Goal: Task Accomplishment & Management: Use online tool/utility

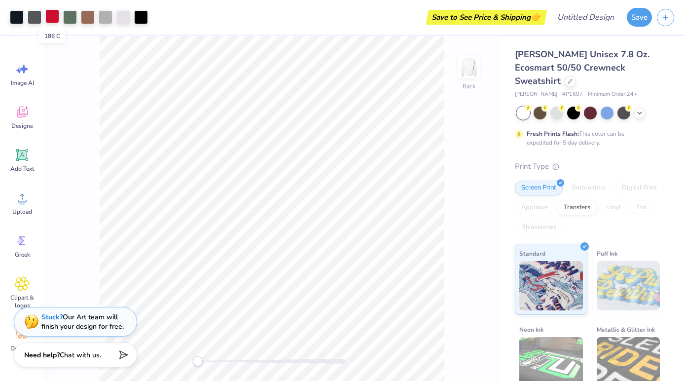
click at [54, 19] on div at bounding box center [52, 16] width 14 height 14
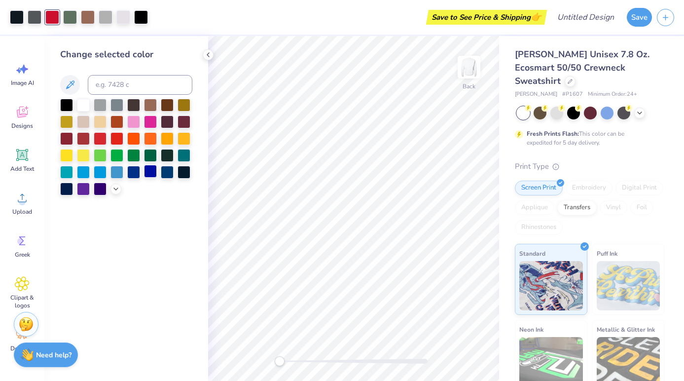
click at [151, 175] on div at bounding box center [150, 171] width 13 height 13
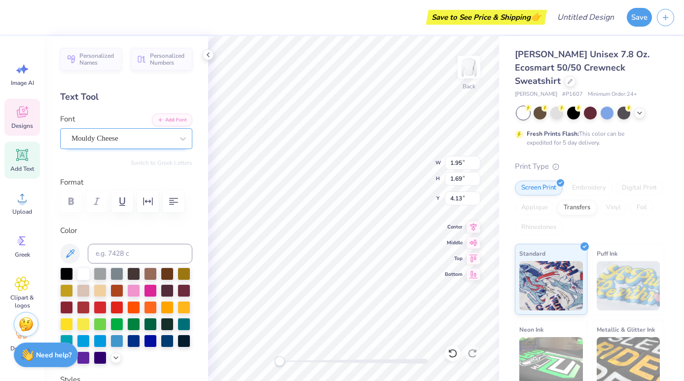
click at [150, 134] on div "Mouldy Cheese" at bounding box center [123, 138] width 104 height 15
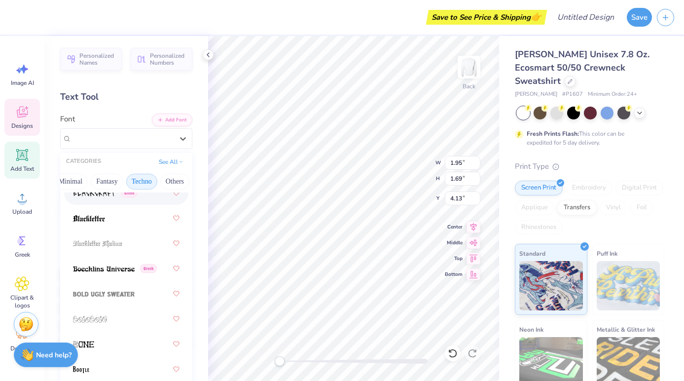
scroll to position [0, 291]
click at [180, 182] on button "Others" at bounding box center [175, 182] width 29 height 16
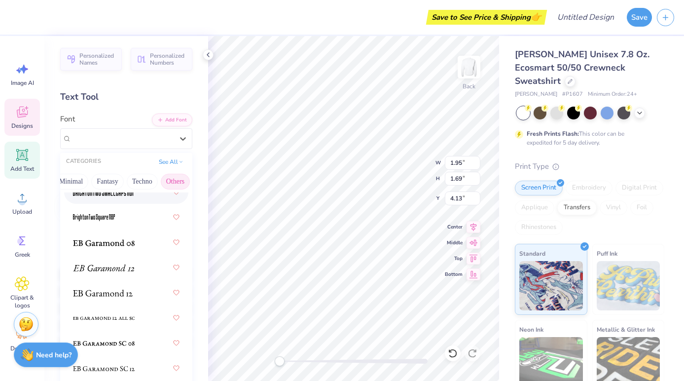
scroll to position [0, 0]
click at [171, 183] on button "Others" at bounding box center [175, 182] width 29 height 16
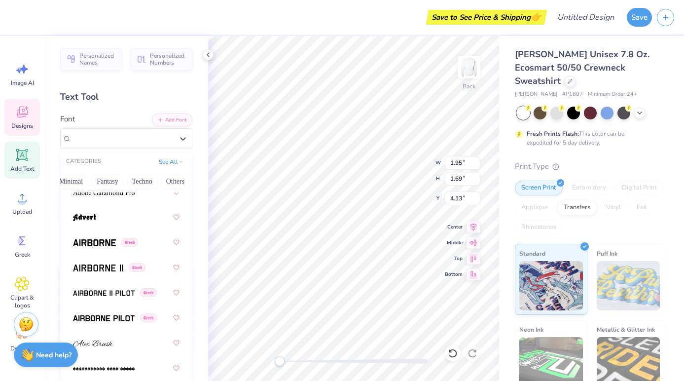
type input "12.00"
type input "0.88"
type input "14.53"
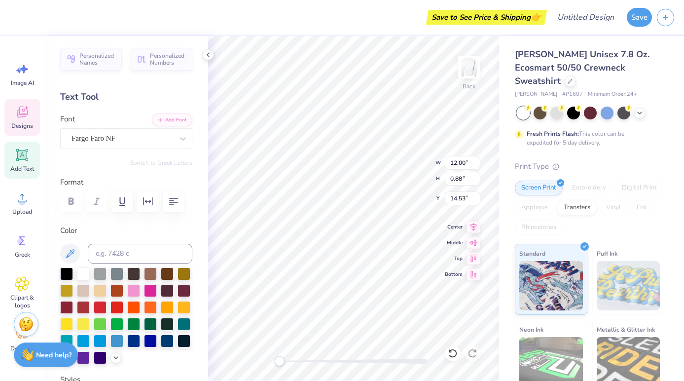
type input "1.95"
type input "1.69"
type input "4.13"
click at [118, 137] on span "Mouldy Cheese" at bounding box center [95, 138] width 47 height 11
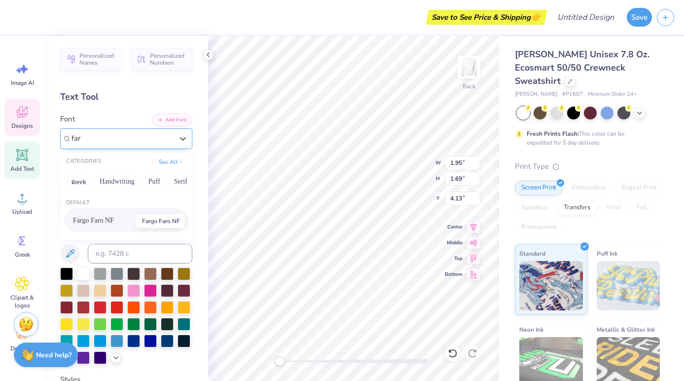
click at [99, 218] on span "Fargo Faro NF" at bounding box center [93, 220] width 41 height 10
type input "far"
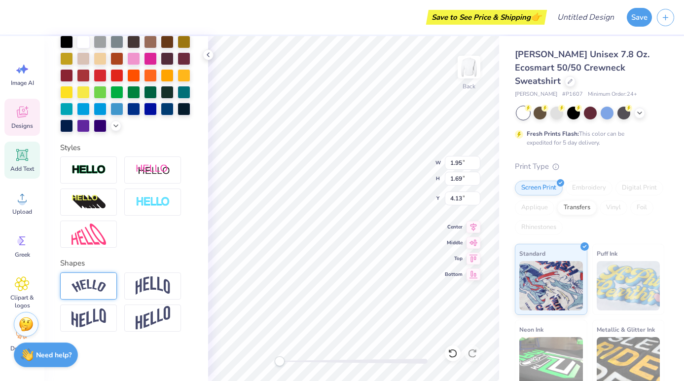
scroll to position [232, 0]
type textarea "KKg"
click at [152, 287] on img at bounding box center [153, 285] width 35 height 19
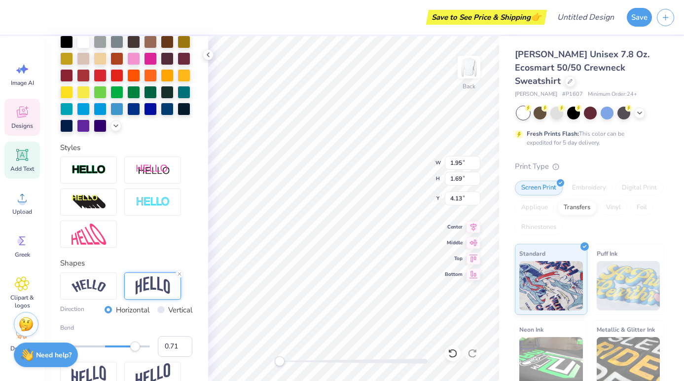
type input "0.73"
drag, startPoint x: 129, startPoint y: 349, endPoint x: 138, endPoint y: 349, distance: 8.9
click at [138, 349] on div "Accessibility label" at bounding box center [138, 346] width 10 height 10
type input "0.68"
click at [136, 349] on div "Accessibility label" at bounding box center [136, 346] width 10 height 10
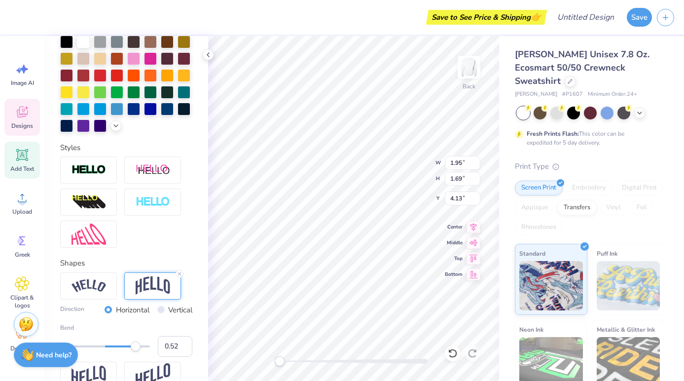
type input "0.51"
drag, startPoint x: 136, startPoint y: 349, endPoint x: 128, endPoint y: 349, distance: 7.9
click at [128, 349] on div "Accessibility label" at bounding box center [128, 346] width 10 height 10
type input "0.64"
drag, startPoint x: 128, startPoint y: 349, endPoint x: 134, endPoint y: 349, distance: 5.9
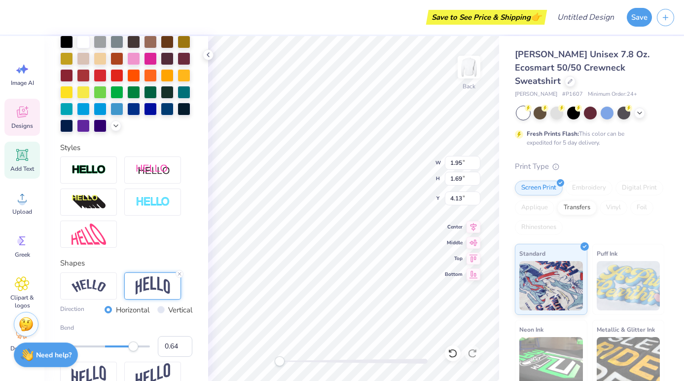
click at [134, 349] on div "Accessibility label" at bounding box center [133, 346] width 10 height 10
type input "0.44"
drag, startPoint x: 132, startPoint y: 347, endPoint x: 125, endPoint y: 347, distance: 6.9
click at [125, 347] on div "Accessibility label" at bounding box center [125, 346] width 10 height 10
type input "0.33"
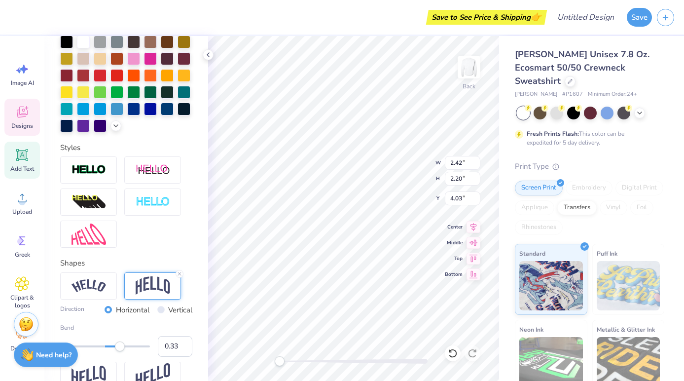
click at [120, 348] on div "Accessibility label" at bounding box center [120, 346] width 10 height 10
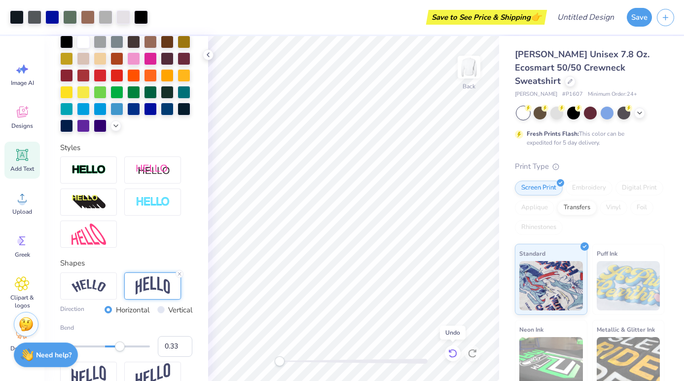
click at [456, 355] on icon at bounding box center [453, 353] width 8 height 9
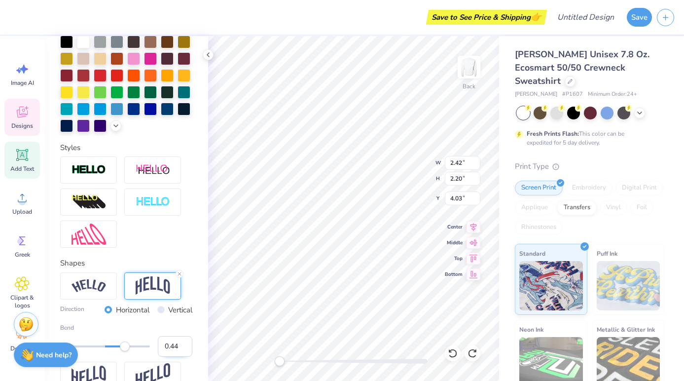
click at [177, 346] on input "0.44" at bounding box center [175, 346] width 35 height 21
type input "033"
drag, startPoint x: 177, startPoint y: 347, endPoint x: 151, endPoint y: 347, distance: 25.7
click at [151, 347] on div "Bend 1.00" at bounding box center [126, 340] width 132 height 34
type input "0.33"
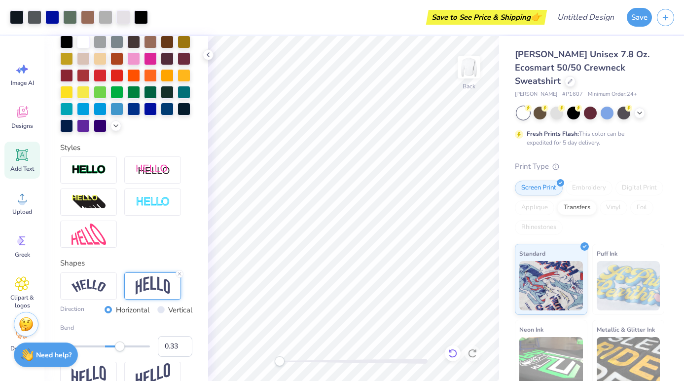
click at [454, 356] on icon at bounding box center [453, 353] width 10 height 10
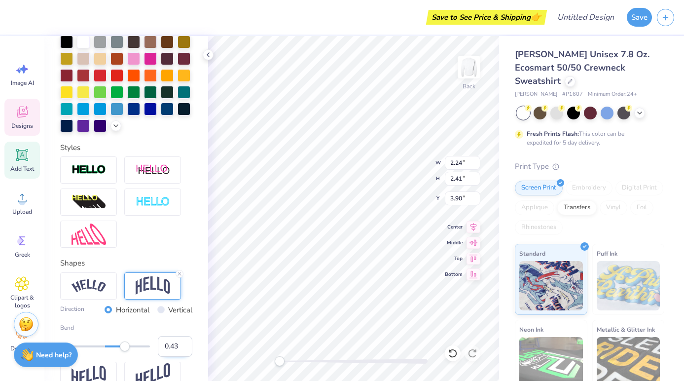
click at [185, 350] on input "0.43" at bounding box center [175, 346] width 35 height 21
click at [185, 350] on input "0.42" at bounding box center [175, 346] width 35 height 21
click at [185, 350] on input "0.41" at bounding box center [175, 346] width 35 height 21
click at [185, 350] on input "0.4" at bounding box center [175, 346] width 35 height 21
click at [185, 350] on input "0.39" at bounding box center [175, 346] width 35 height 21
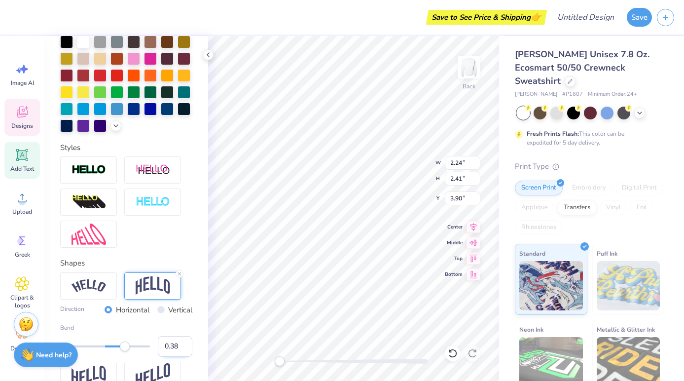
click at [185, 350] on input "0.38" at bounding box center [175, 346] width 35 height 21
click at [185, 350] on input "0.37" at bounding box center [175, 346] width 35 height 21
click at [185, 350] on input "0.36" at bounding box center [175, 346] width 35 height 21
click at [185, 350] on input "0.35" at bounding box center [175, 346] width 35 height 21
type input "0.34"
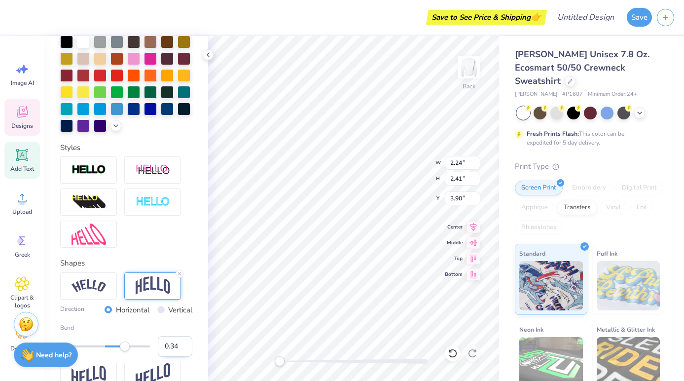
click at [185, 350] on input "0.34" at bounding box center [175, 346] width 35 height 21
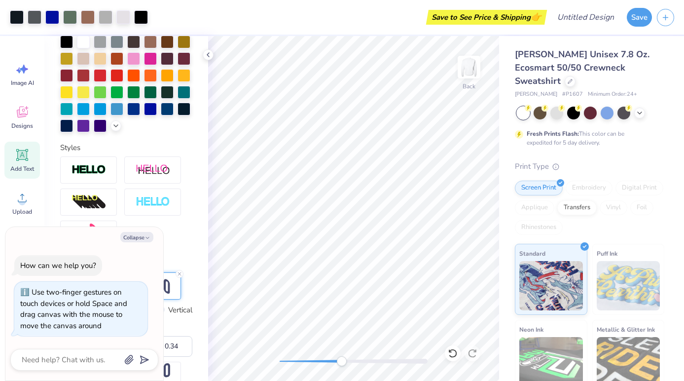
drag, startPoint x: 283, startPoint y: 361, endPoint x: 354, endPoint y: 357, distance: 71.2
click at [347, 357] on div "Accessibility label" at bounding box center [342, 361] width 10 height 10
click at [293, 356] on div "Back" at bounding box center [353, 208] width 291 height 345
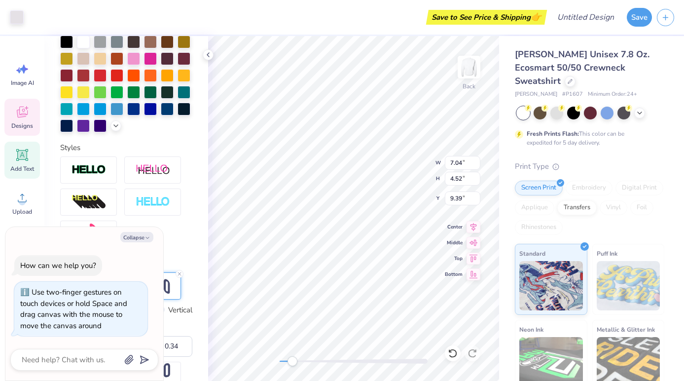
type textarea "x"
type input "7.16"
type input "4.97"
type input "9.05"
type textarea "x"
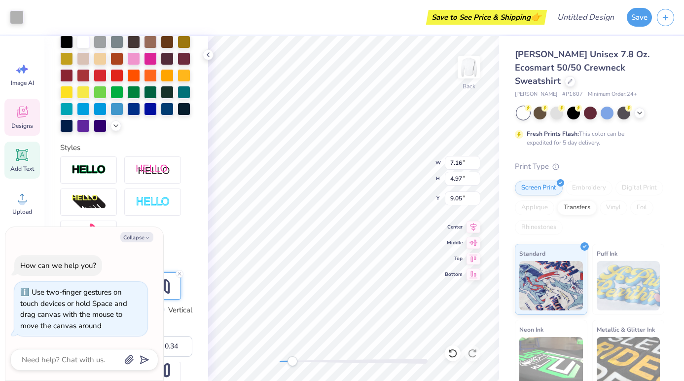
type input "4.56"
type input "5.33"
type input "8.60"
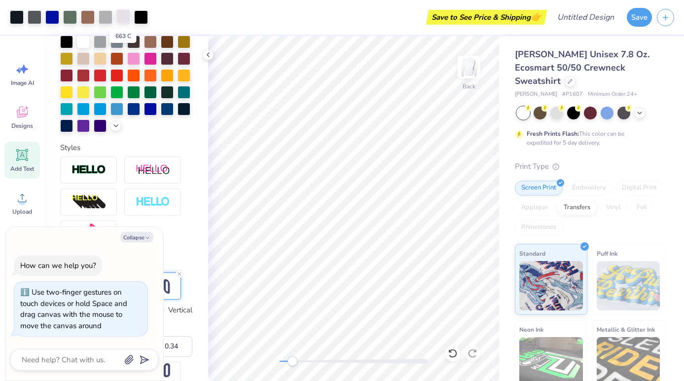
click at [122, 17] on div at bounding box center [123, 16] width 14 height 14
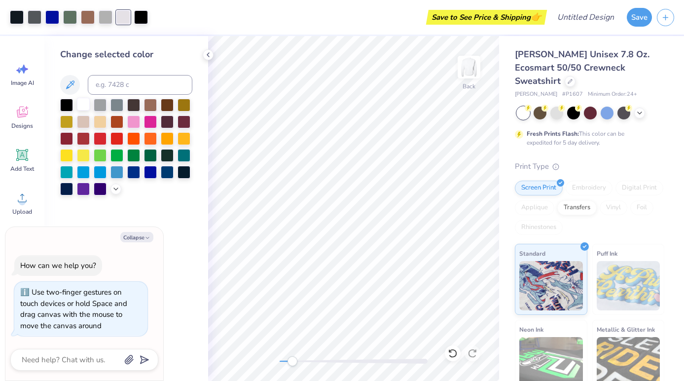
click at [84, 106] on div at bounding box center [83, 104] width 13 height 13
click at [106, 18] on div at bounding box center [106, 16] width 14 height 14
click at [84, 105] on div at bounding box center [83, 104] width 13 height 13
click at [89, 17] on div at bounding box center [88, 16] width 14 height 14
click at [103, 143] on div at bounding box center [100, 137] width 13 height 13
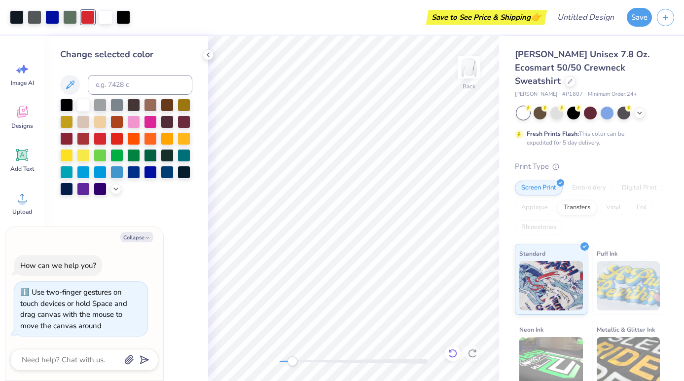
click at [453, 354] on icon at bounding box center [453, 353] width 10 height 10
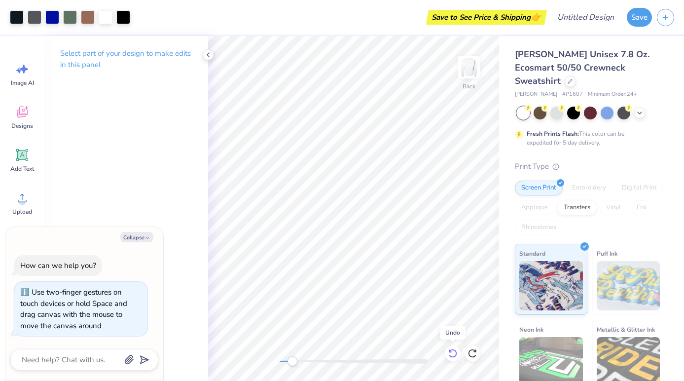
click at [453, 355] on icon at bounding box center [453, 353] width 10 height 10
click at [456, 356] on icon at bounding box center [453, 353] width 10 height 10
click at [474, 358] on div at bounding box center [473, 353] width 16 height 16
click at [475, 355] on icon at bounding box center [473, 353] width 10 height 10
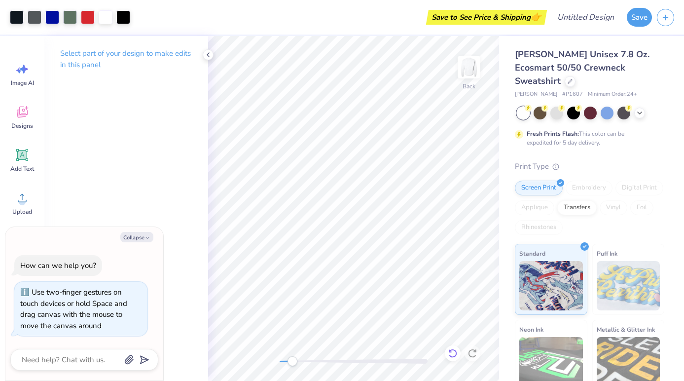
click at [453, 353] on icon at bounding box center [453, 353] width 10 height 10
click at [73, 20] on div at bounding box center [70, 16] width 14 height 14
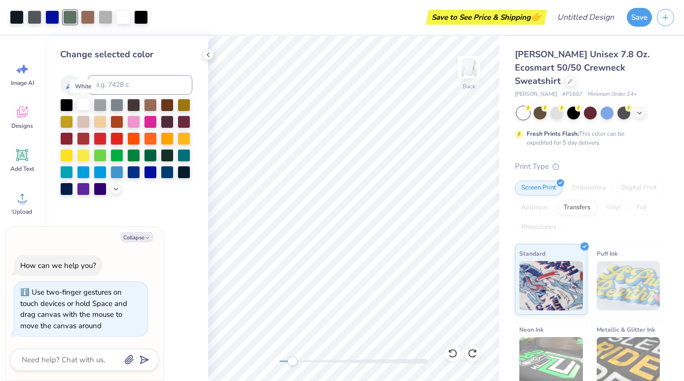
click at [85, 108] on div at bounding box center [83, 104] width 13 height 13
click at [454, 356] on icon at bounding box center [453, 353] width 10 height 10
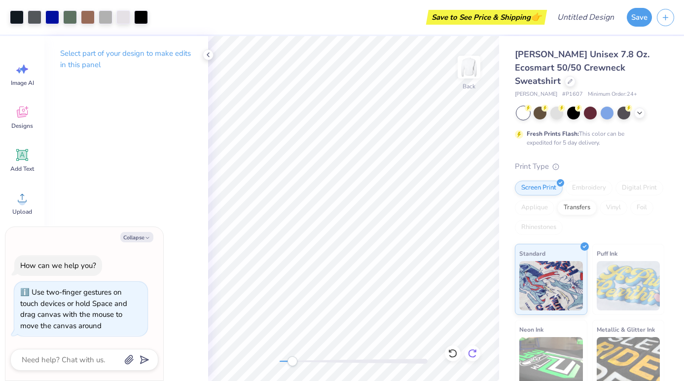
click at [471, 357] on icon at bounding box center [472, 353] width 8 height 9
click at [454, 355] on icon at bounding box center [453, 353] width 10 height 10
click at [470, 356] on icon at bounding box center [472, 353] width 8 height 9
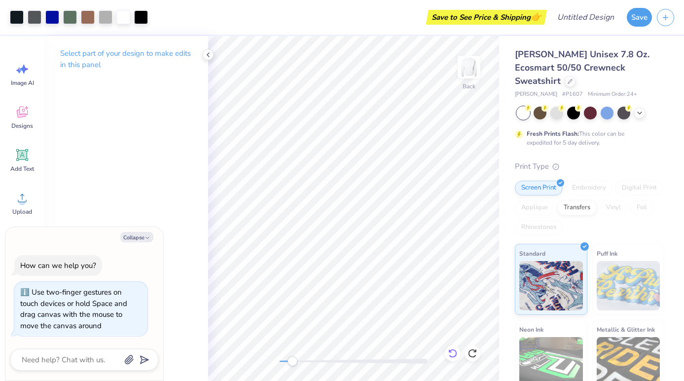
click at [455, 354] on icon at bounding box center [453, 353] width 10 height 10
click at [473, 354] on icon at bounding box center [473, 353] width 10 height 10
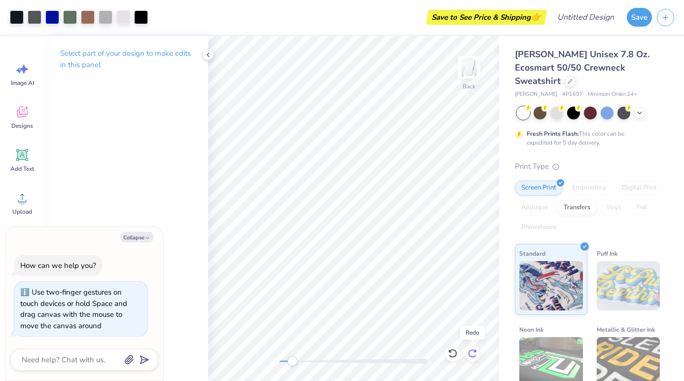
click at [473, 354] on icon at bounding box center [473, 353] width 10 height 10
click at [267, 361] on div "Back" at bounding box center [353, 208] width 291 height 345
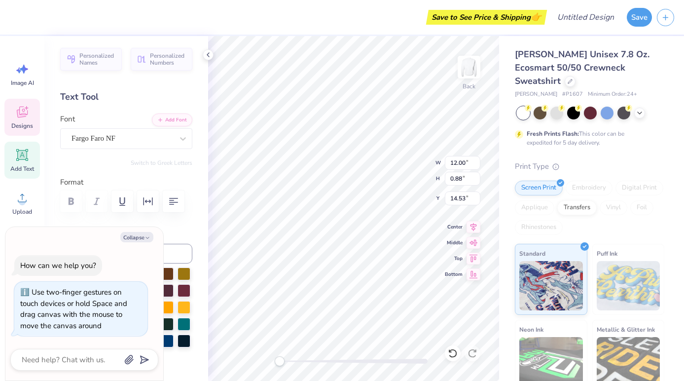
scroll to position [0, 4]
type textarea "x"
type textarea "Y"
type textarea "x"
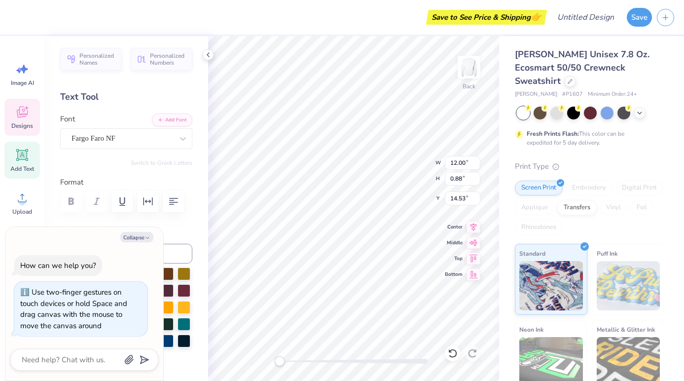
type textarea "Ya"
type textarea "x"
type textarea "Yal"
type textarea "x"
type textarea "Yale"
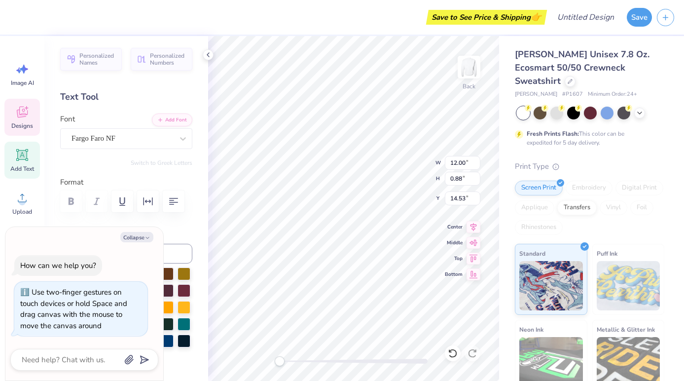
type textarea "x"
type textarea "Yale"
type textarea "x"
type textarea "Yale v"
type textarea "x"
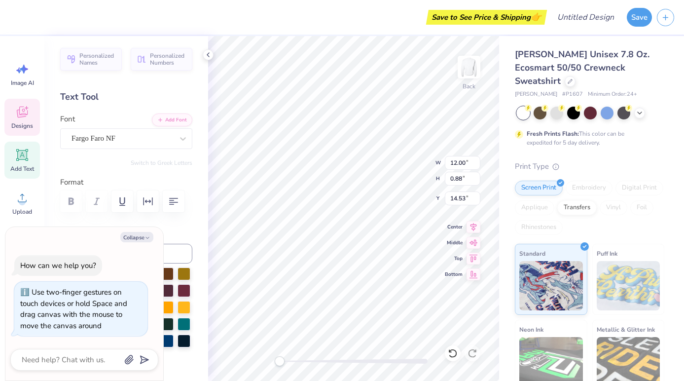
type textarea "Yale v."
type textarea "x"
type textarea "Yale v."
type textarea "x"
type textarea "Yale v. H"
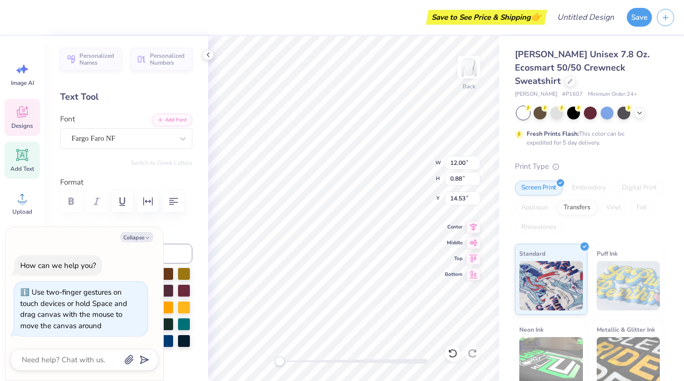
type textarea "x"
type textarea "Yale v. Ha"
type textarea "x"
type textarea "Yale v. Har"
type textarea "x"
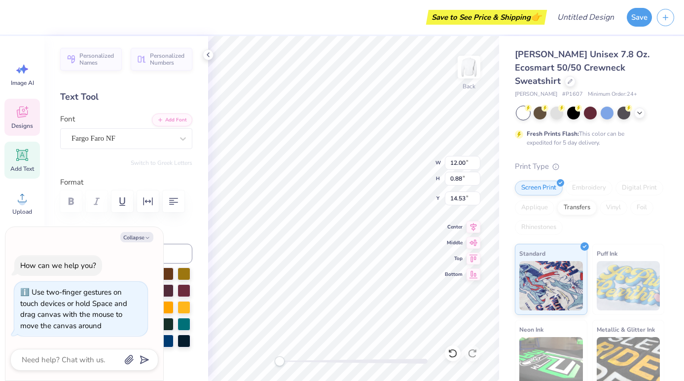
type textarea "Yale v. Harv"
type textarea "x"
type textarea "Yale v. Harva"
type textarea "x"
type textarea "Yale v. Harvar"
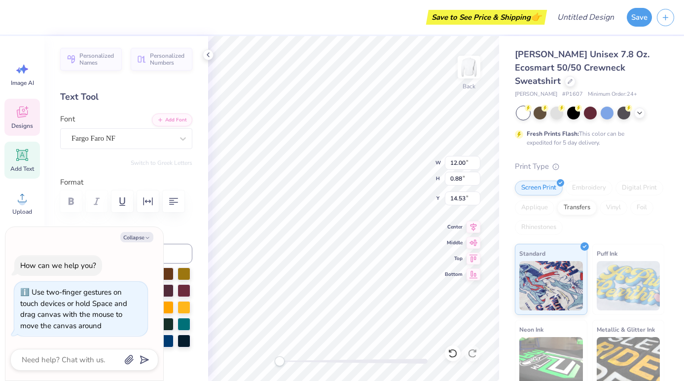
type textarea "x"
type textarea "Yale v. Harvard"
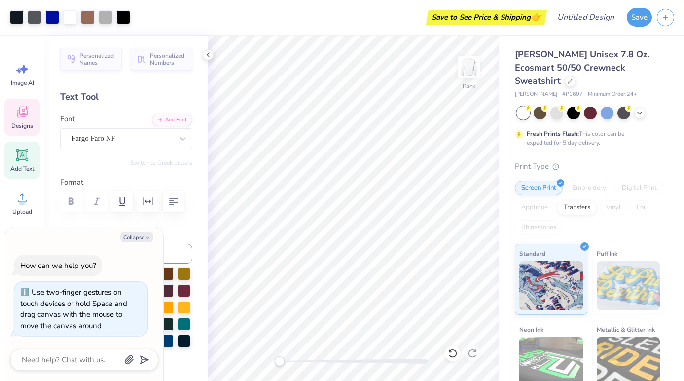
click at [24, 111] on icon at bounding box center [22, 112] width 15 height 15
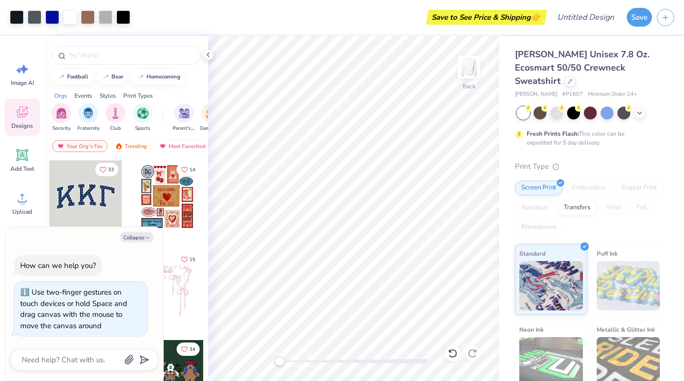
scroll to position [0, 0]
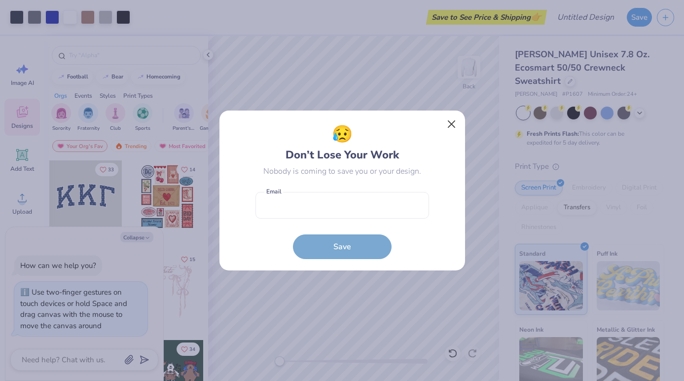
click at [454, 128] on button "Close" at bounding box center [451, 124] width 19 height 19
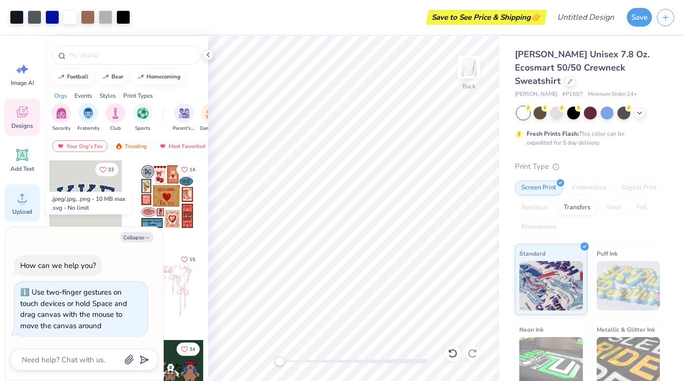
click at [19, 192] on icon at bounding box center [22, 197] width 15 height 15
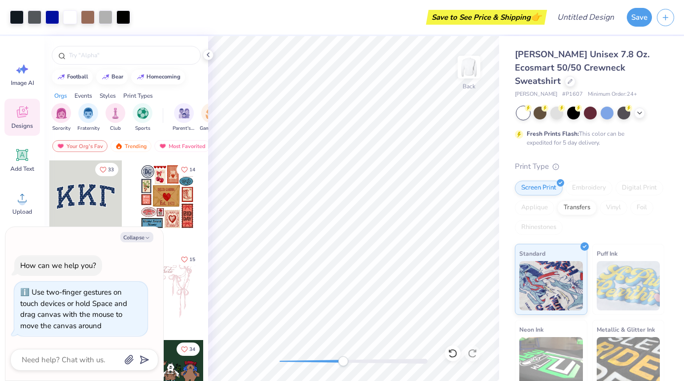
drag, startPoint x: 281, startPoint y: 361, endPoint x: 343, endPoint y: 361, distance: 62.7
click at [343, 361] on div "Accessibility label" at bounding box center [344, 361] width 10 height 10
click at [16, 202] on icon at bounding box center [22, 197] width 15 height 15
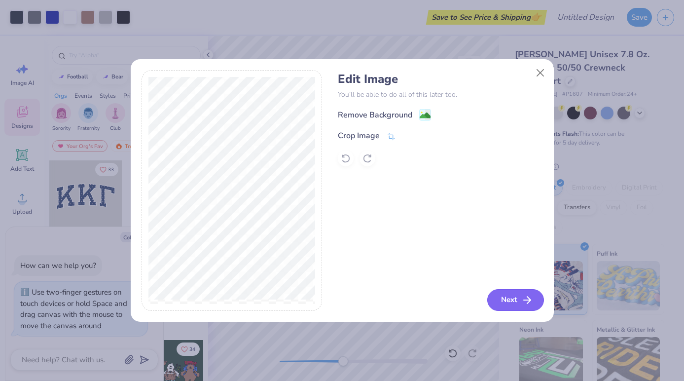
click at [506, 297] on button "Next" at bounding box center [516, 300] width 57 height 22
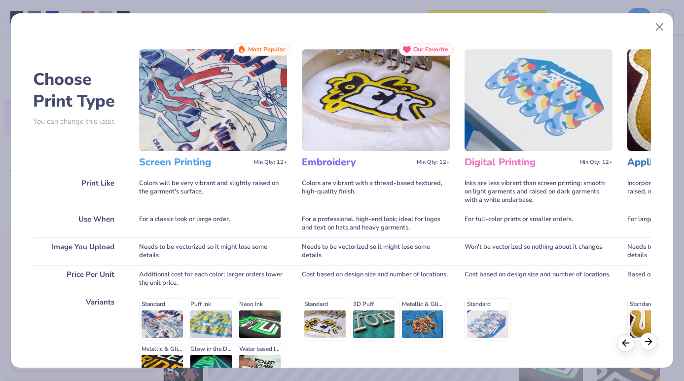
click at [649, 343] on icon at bounding box center [648, 341] width 11 height 11
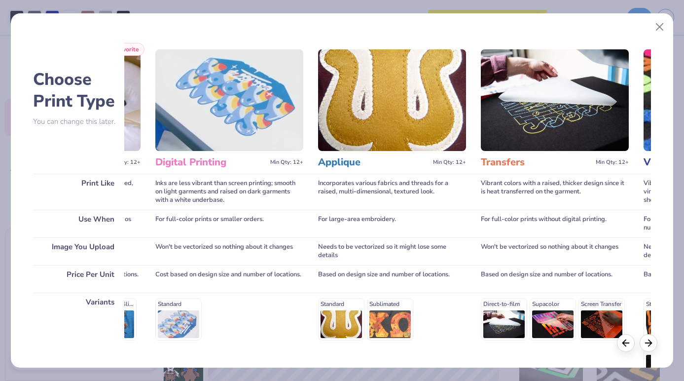
click at [618, 345] on div at bounding box center [637, 343] width 40 height 18
click at [626, 344] on polyline at bounding box center [624, 341] width 3 height 6
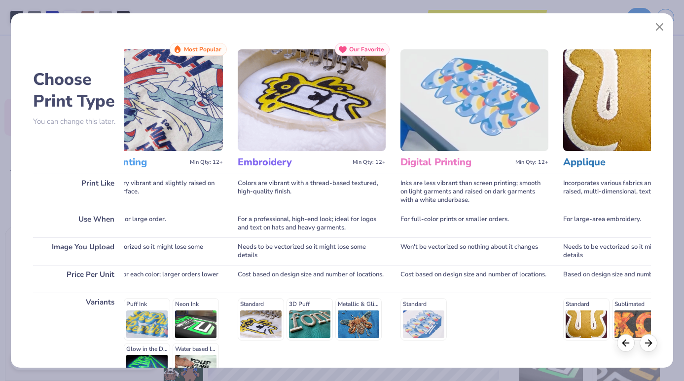
scroll to position [0, 0]
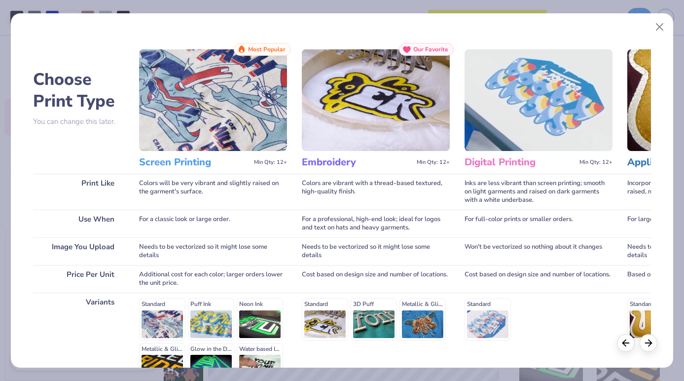
click at [221, 156] on h3 "Screen Printing" at bounding box center [194, 162] width 111 height 13
click at [212, 127] on img at bounding box center [213, 100] width 148 height 102
click at [196, 156] on h3 "Screen Printing" at bounding box center [194, 162] width 111 height 13
click at [190, 166] on h3 "Screen Printing" at bounding box center [194, 162] width 111 height 13
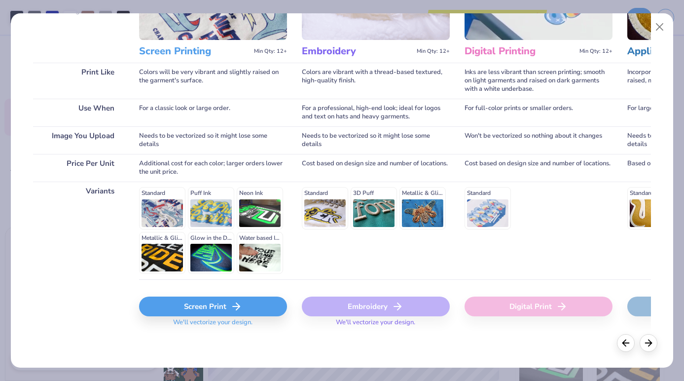
scroll to position [111, 0]
click at [204, 310] on div "Screen Print" at bounding box center [213, 307] width 148 height 20
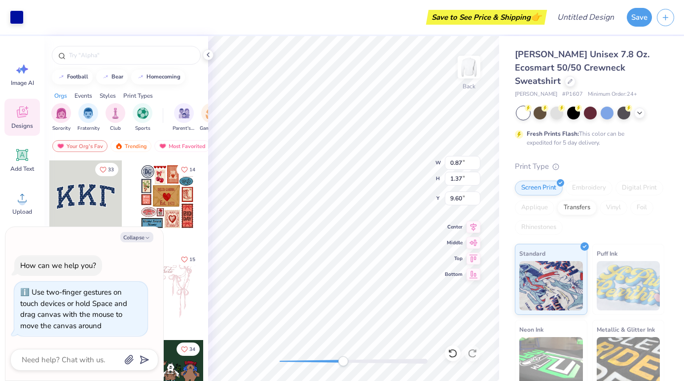
type textarea "x"
type input "7.04"
type input "4.52"
type input "9.39"
click at [451, 351] on icon at bounding box center [453, 353] width 8 height 9
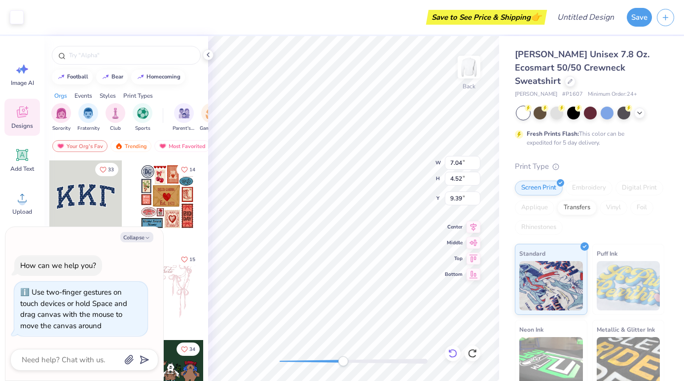
type textarea "x"
type input "0.87"
type input "1.37"
type input "9.60"
type textarea "x"
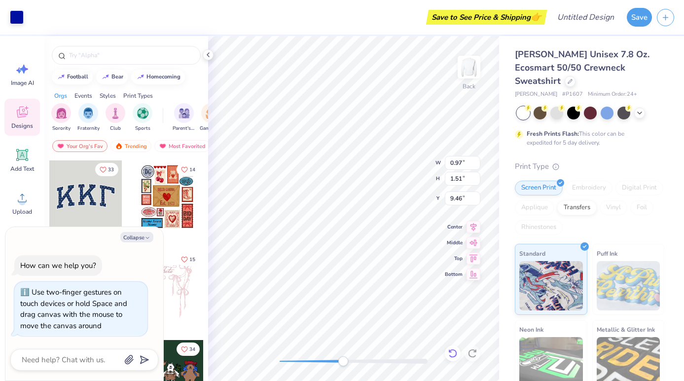
type input "3.76"
type input "2.46"
type input "10.22"
type textarea "x"
type input "0.97"
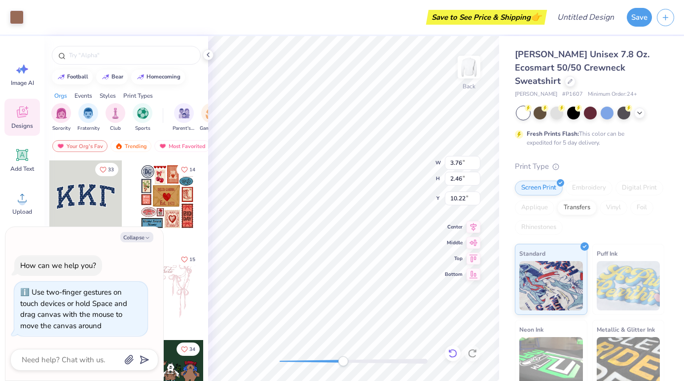
type input "1.51"
type input "9.39"
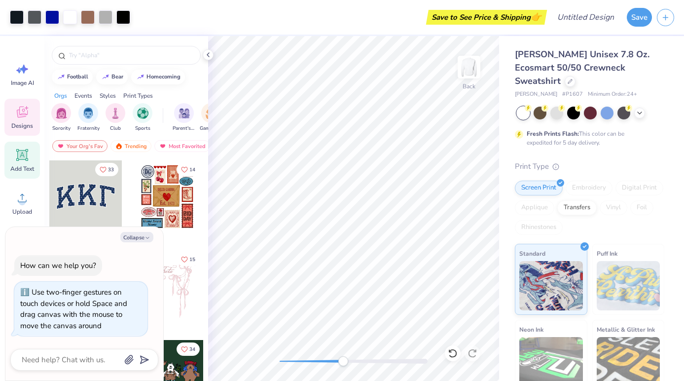
click at [28, 150] on icon at bounding box center [22, 155] width 12 height 12
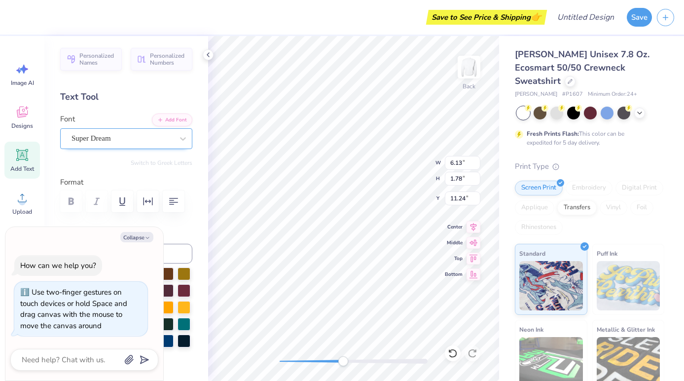
type textarea "x"
click at [124, 139] on div "Super Dream" at bounding box center [123, 138] width 104 height 15
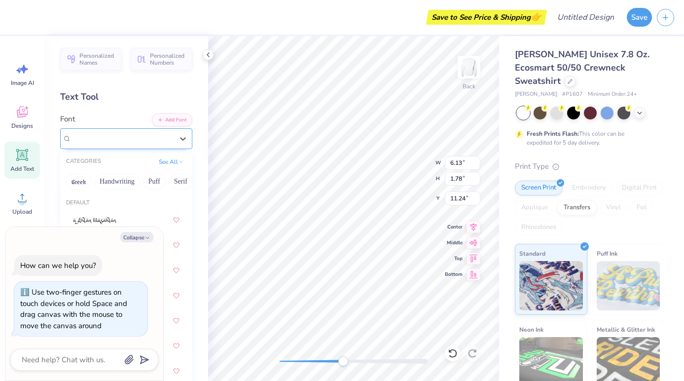
type input "f"
click at [131, 98] on div "Text Tool" at bounding box center [126, 96] width 132 height 13
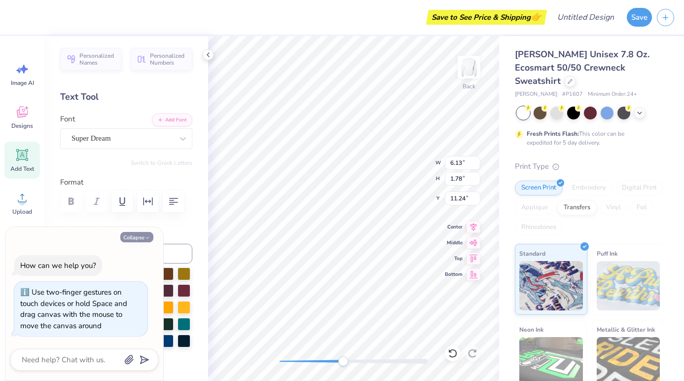
click at [142, 237] on button "Collapse" at bounding box center [136, 237] width 33 height 10
type textarea "x"
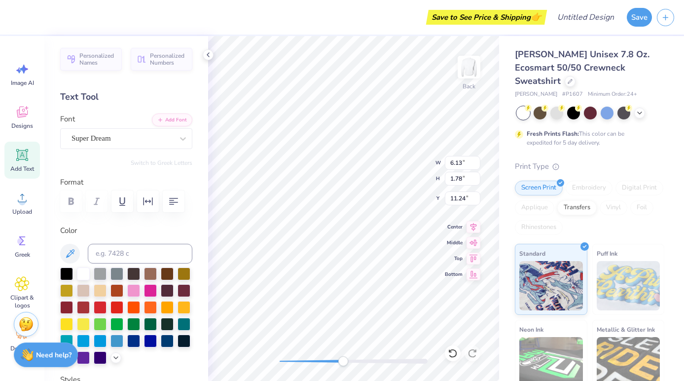
type textarea "TXT"
type textarea "Y"
type input "1.66"
type input "1.80"
type input "11.23"
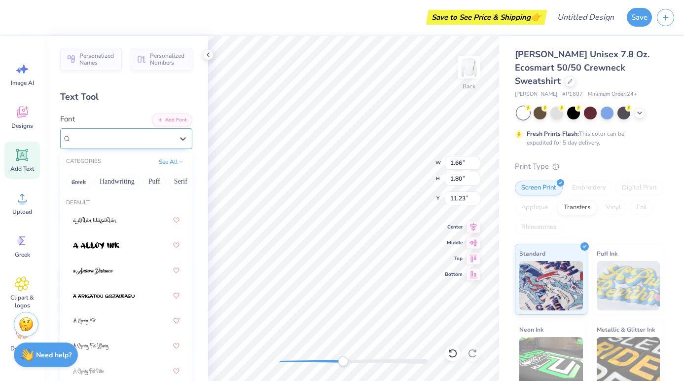
click at [173, 137] on div "Super Dream" at bounding box center [123, 138] width 104 height 15
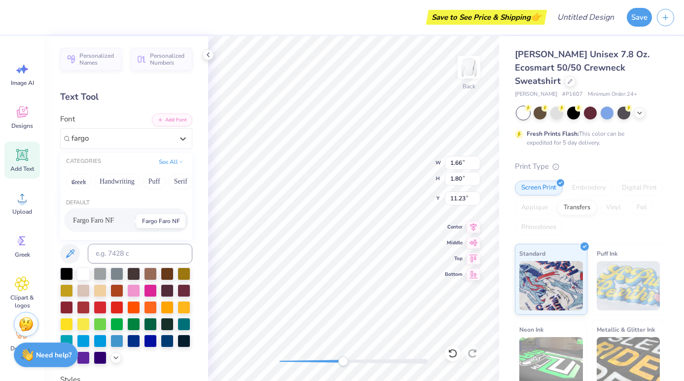
click at [114, 223] on span "Fargo Faro NF" at bounding box center [93, 220] width 41 height 10
type input "fargo"
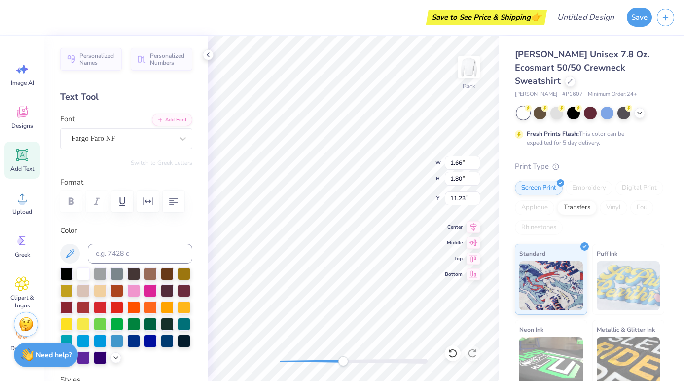
type input "7.11"
type input "6.12"
type input "3.05"
type input "1.28"
type input "1.31"
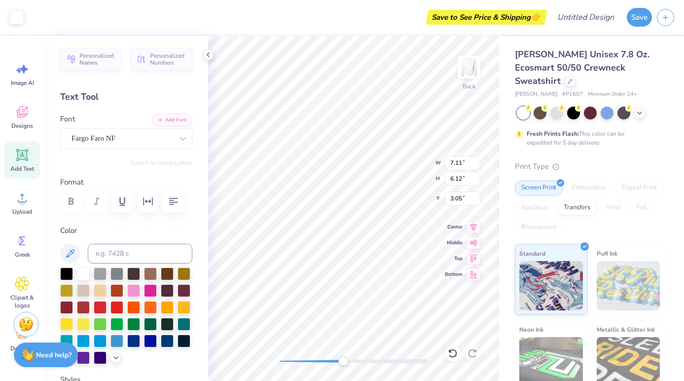
type input "9.55"
type input "7.16"
type input "4.97"
type input "9.05"
type input "7.11"
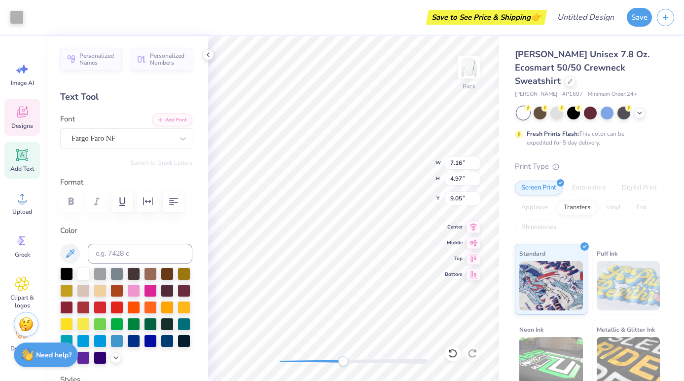
type input "6.12"
type input "3.05"
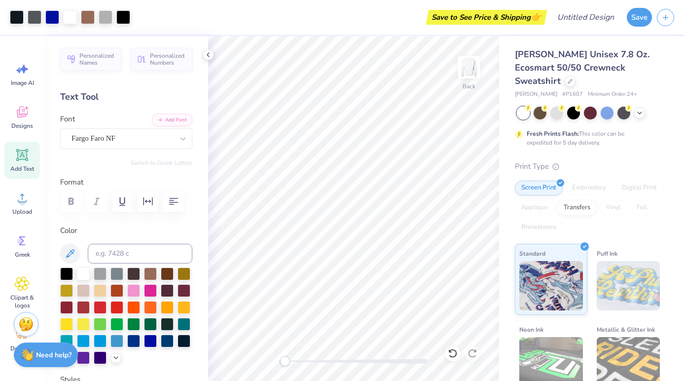
drag, startPoint x: 343, startPoint y: 364, endPoint x: 284, endPoint y: 365, distance: 59.7
click at [284, 365] on div "Accessibility label" at bounding box center [285, 361] width 10 height 10
drag, startPoint x: 283, startPoint y: 363, endPoint x: 380, endPoint y: 364, distance: 97.2
click at [369, 364] on div "Accessibility label" at bounding box center [364, 361] width 10 height 10
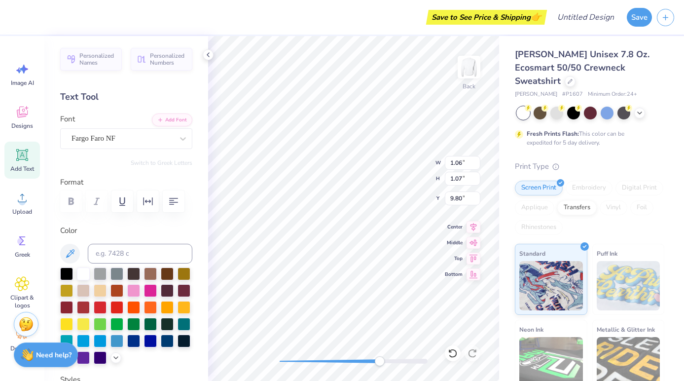
type input "7.11"
type input "6.12"
type input "3.05"
drag, startPoint x: 381, startPoint y: 363, endPoint x: 304, endPoint y: 359, distance: 77.6
click at [314, 359] on div "Accessibility label" at bounding box center [319, 361] width 10 height 10
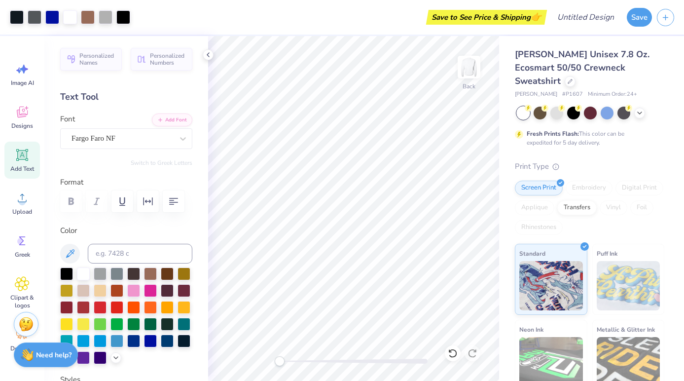
click at [273, 362] on div "Back" at bounding box center [353, 208] width 291 height 345
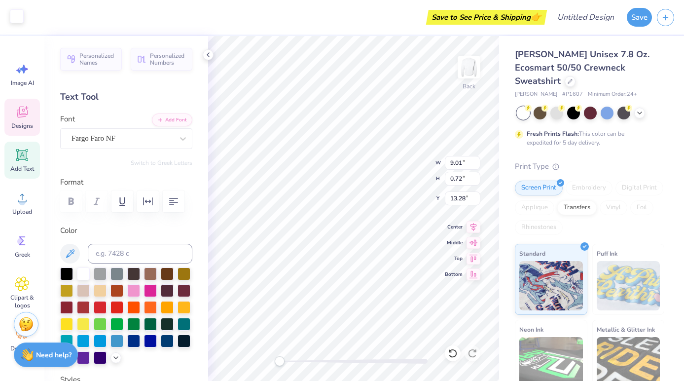
click at [17, 13] on div at bounding box center [17, 16] width 14 height 14
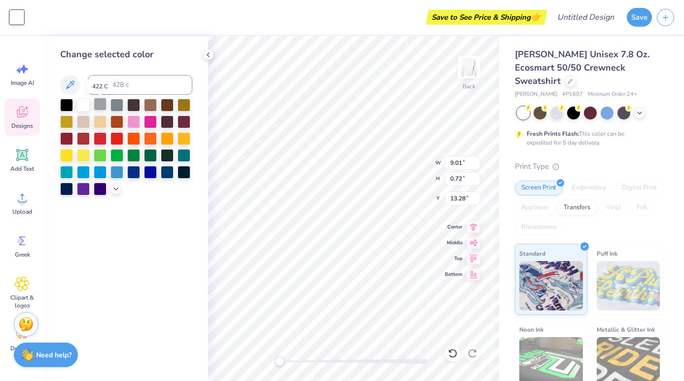
click at [103, 107] on div at bounding box center [100, 104] width 13 height 13
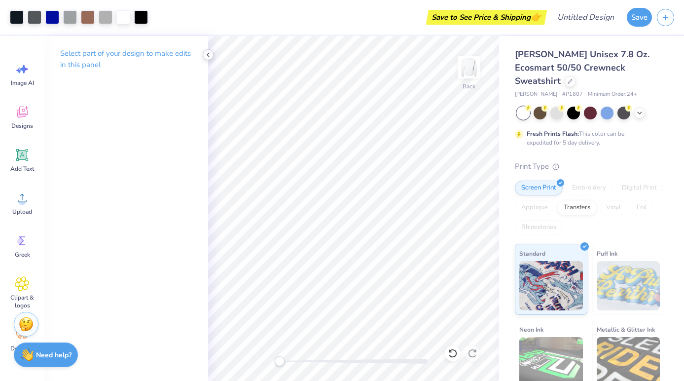
click at [208, 52] on icon at bounding box center [208, 55] width 8 height 8
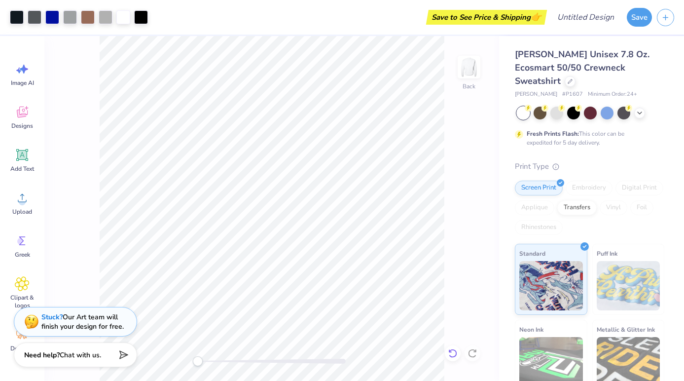
click at [449, 354] on icon at bounding box center [453, 353] width 10 height 10
click at [476, 355] on icon at bounding box center [473, 353] width 10 height 10
click at [456, 297] on div "Back" at bounding box center [271, 208] width 455 height 345
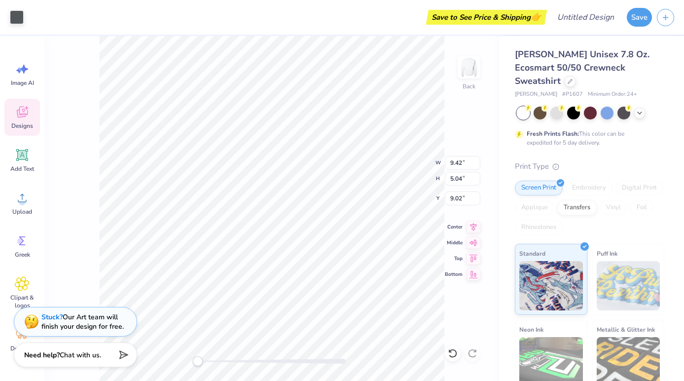
type input "9.01"
type input "0.72"
type input "13.28"
click at [99, 73] on div "Back W 3.76 3.76 " H 2.46 2.46 " Y 10.22 10.22 " Center Middle Top Bottom" at bounding box center [271, 208] width 455 height 345
click at [19, 20] on div at bounding box center [17, 16] width 14 height 14
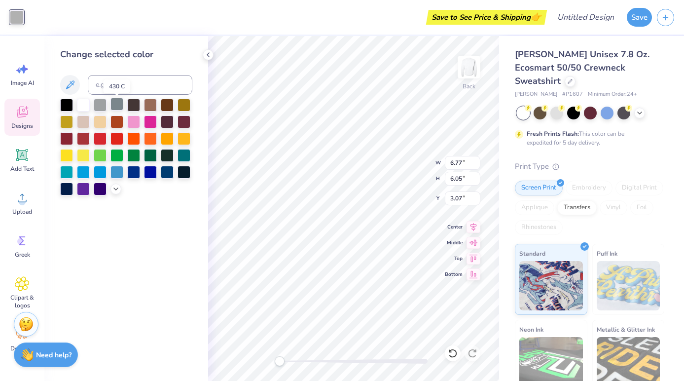
click at [116, 107] on div at bounding box center [117, 104] width 13 height 13
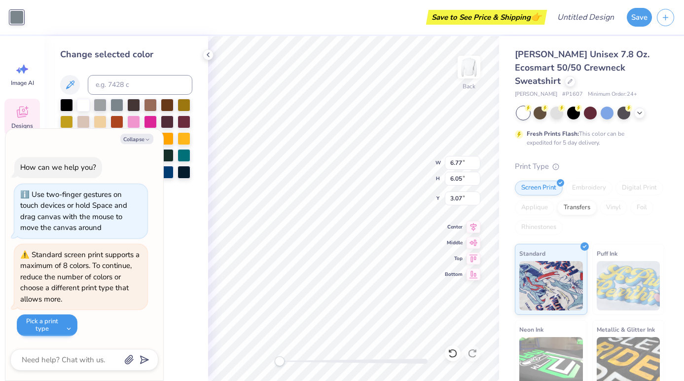
click at [64, 326] on button "Pick a print type" at bounding box center [47, 325] width 61 height 22
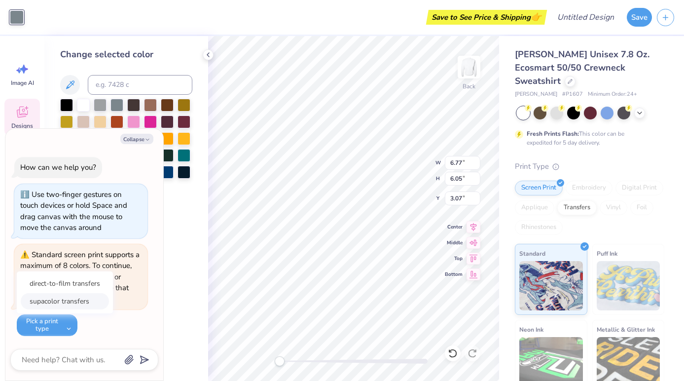
click at [81, 303] on button "supacolor transfers" at bounding box center [65, 301] width 88 height 16
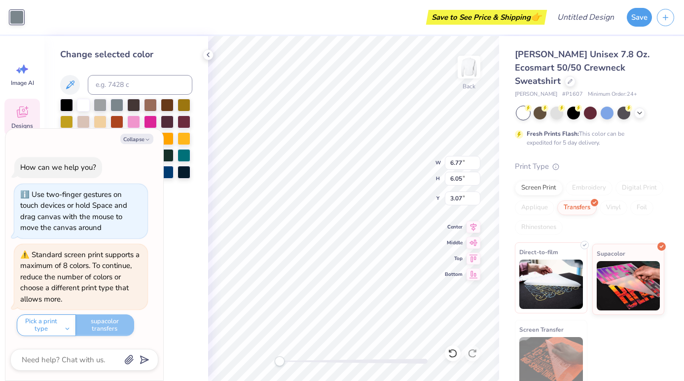
click at [575, 272] on img at bounding box center [552, 284] width 64 height 49
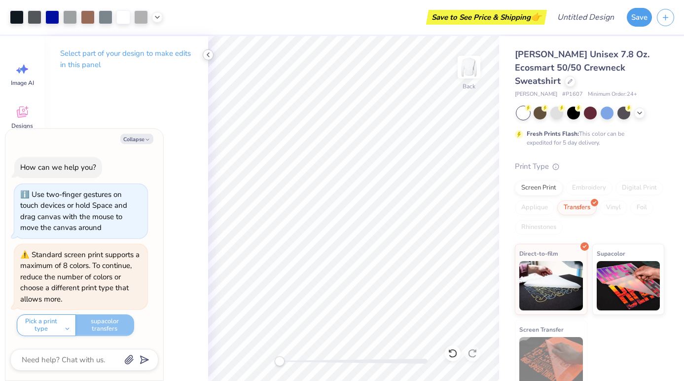
click at [207, 55] on icon at bounding box center [208, 55] width 8 height 8
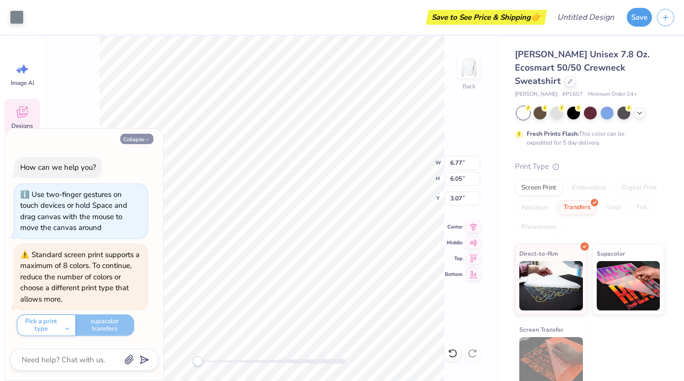
click at [143, 144] on button "Collapse" at bounding box center [136, 139] width 33 height 10
type textarea "x"
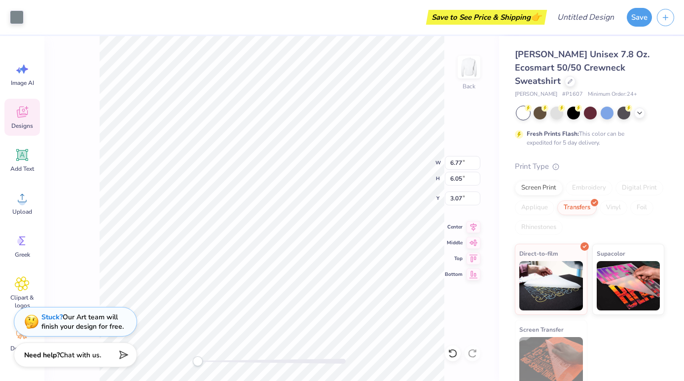
click at [92, 59] on div "Back W 6.77 6.77 " H 6.05 6.05 " Y 3.07 3.07 " Center Middle Top Bottom" at bounding box center [271, 208] width 455 height 345
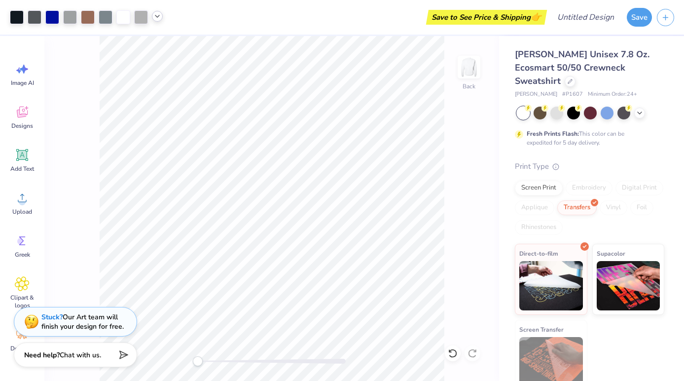
click at [157, 16] on icon at bounding box center [157, 16] width 8 height 8
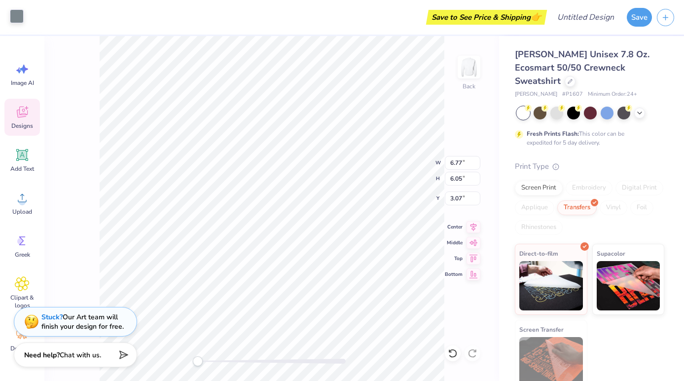
click at [22, 21] on div at bounding box center [17, 16] width 14 height 14
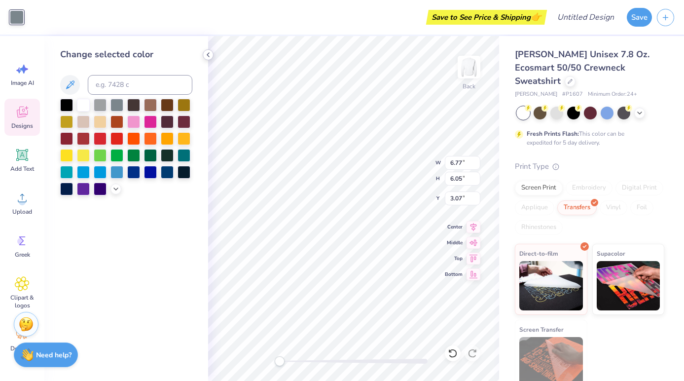
click at [209, 57] on icon at bounding box center [208, 55] width 8 height 8
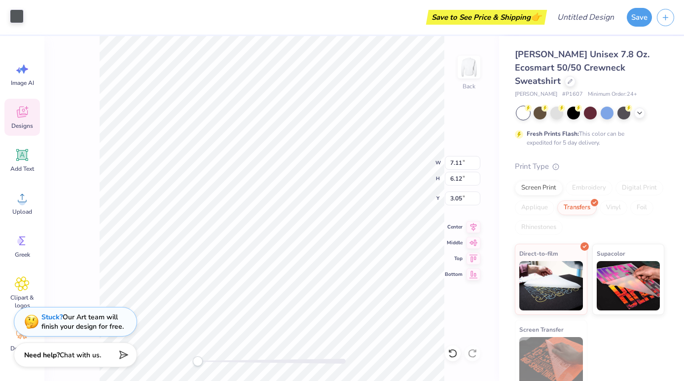
click at [16, 19] on div at bounding box center [17, 16] width 14 height 14
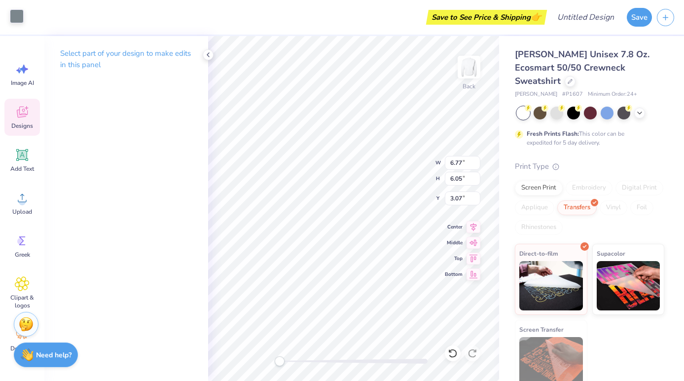
click at [20, 21] on div at bounding box center [17, 16] width 14 height 14
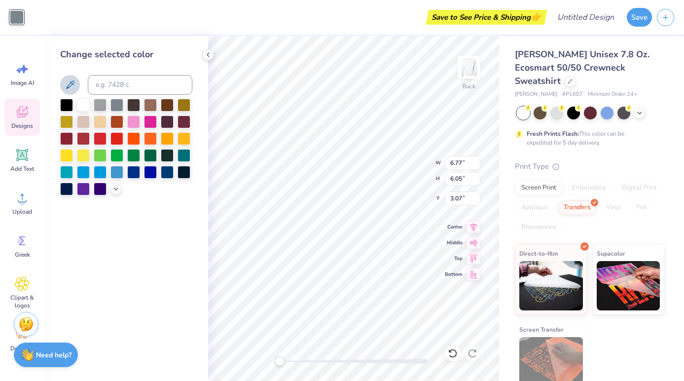
click at [69, 78] on button at bounding box center [70, 85] width 20 height 20
click at [208, 55] on icon at bounding box center [208, 55] width 8 height 8
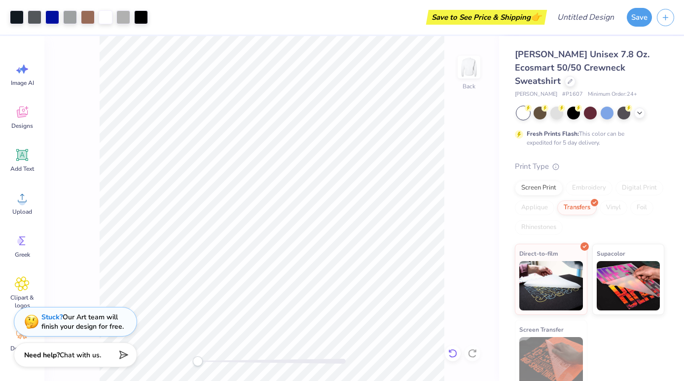
click at [451, 354] on icon at bounding box center [453, 353] width 10 height 10
click at [453, 356] on icon at bounding box center [453, 353] width 10 height 10
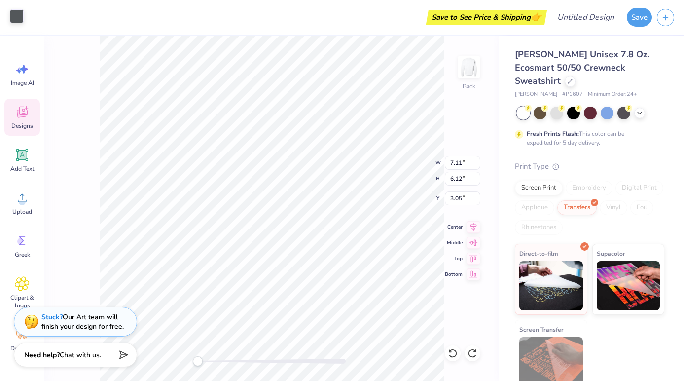
click at [16, 18] on div at bounding box center [17, 16] width 14 height 14
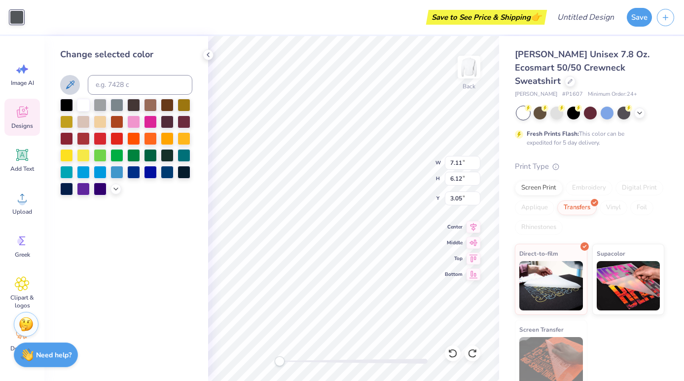
click at [75, 86] on icon at bounding box center [70, 85] width 12 height 12
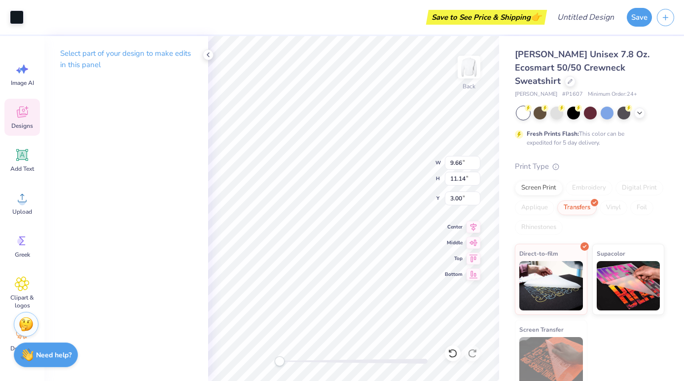
type input "7.11"
type input "6.12"
type input "3.05"
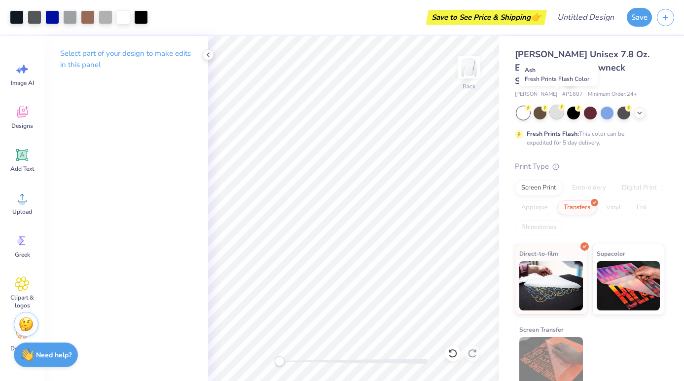
click at [558, 106] on div at bounding box center [557, 112] width 13 height 13
click at [455, 353] on icon at bounding box center [453, 353] width 10 height 10
click at [474, 353] on icon at bounding box center [473, 353] width 10 height 10
click at [453, 351] on icon at bounding box center [453, 353] width 10 height 10
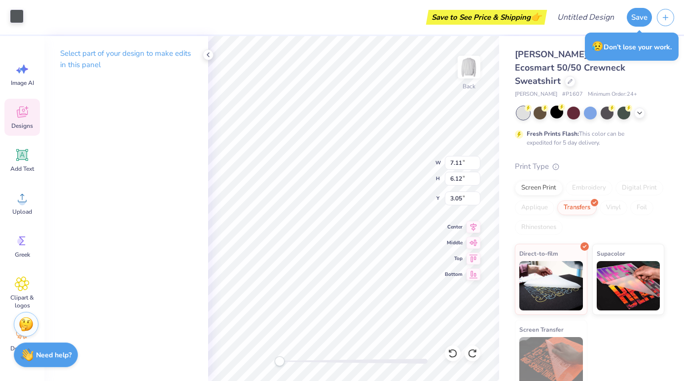
click at [20, 17] on div at bounding box center [17, 16] width 14 height 14
click at [19, 14] on div at bounding box center [17, 16] width 14 height 14
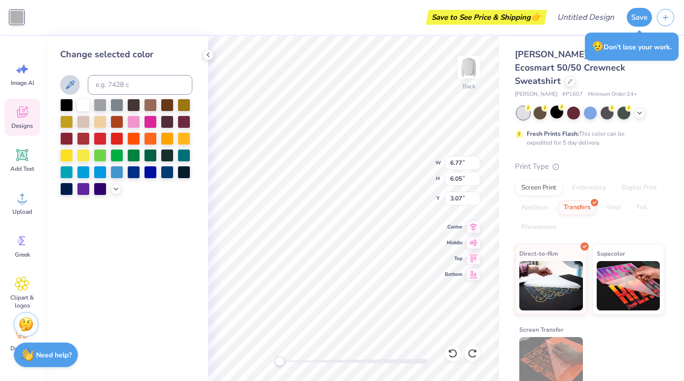
click at [71, 80] on icon at bounding box center [70, 85] width 12 height 12
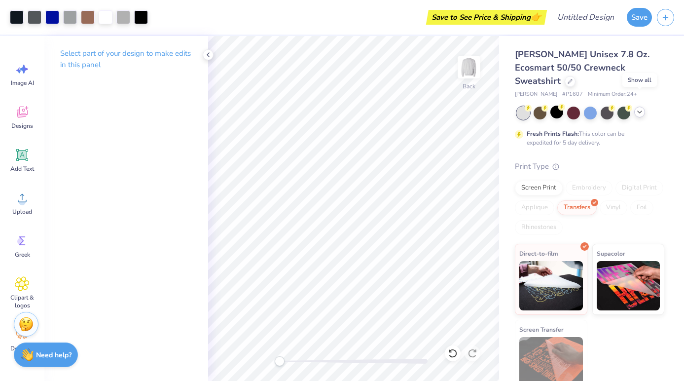
click at [639, 108] on icon at bounding box center [640, 112] width 8 height 8
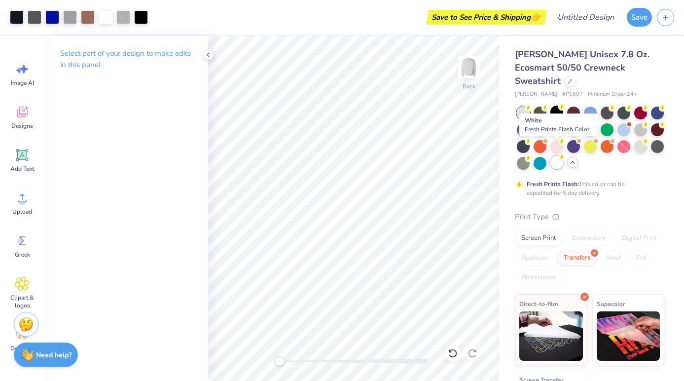
click at [558, 156] on div at bounding box center [557, 162] width 13 height 13
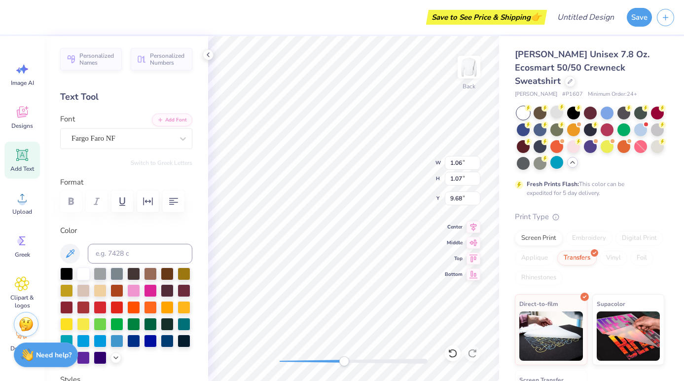
drag, startPoint x: 277, startPoint y: 360, endPoint x: 344, endPoint y: 364, distance: 67.7
click at [344, 364] on div "Accessibility label" at bounding box center [344, 361] width 10 height 10
click at [102, 276] on div at bounding box center [100, 272] width 13 height 13
click at [69, 255] on icon at bounding box center [70, 253] width 8 height 8
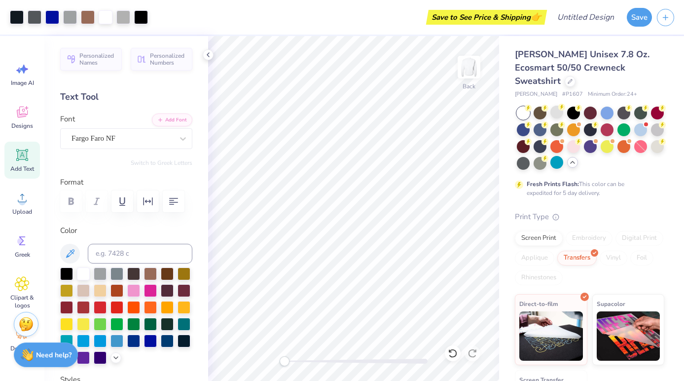
click at [284, 355] on div "Back" at bounding box center [353, 208] width 291 height 345
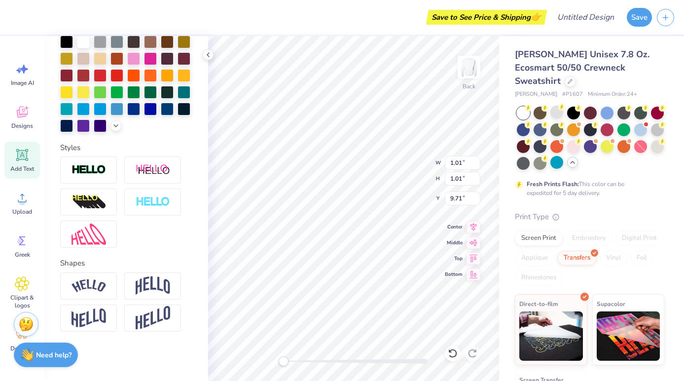
scroll to position [232, 0]
click at [88, 282] on img at bounding box center [89, 285] width 35 height 13
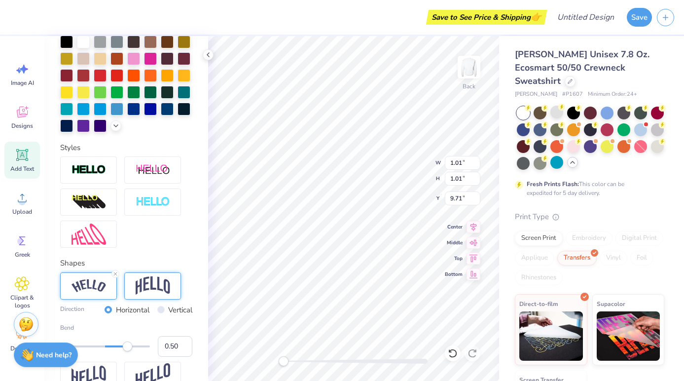
click at [141, 285] on img at bounding box center [153, 285] width 35 height 19
click at [180, 273] on line at bounding box center [179, 273] width 3 height 3
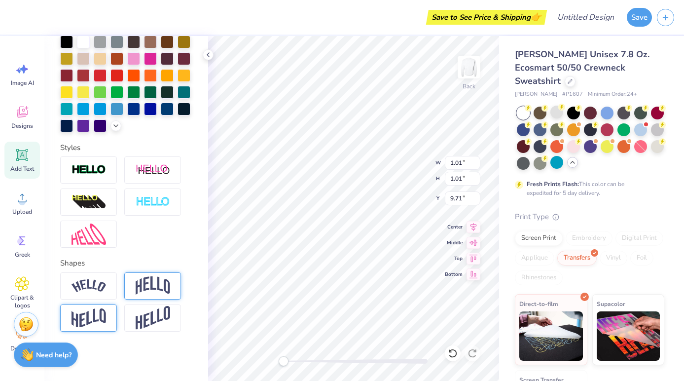
click at [92, 313] on img at bounding box center [89, 317] width 35 height 19
click at [115, 307] on icon at bounding box center [116, 306] width 6 height 6
click at [145, 312] on img at bounding box center [153, 318] width 35 height 24
click at [179, 308] on icon at bounding box center [180, 306] width 6 height 6
click at [158, 208] on img at bounding box center [153, 201] width 35 height 11
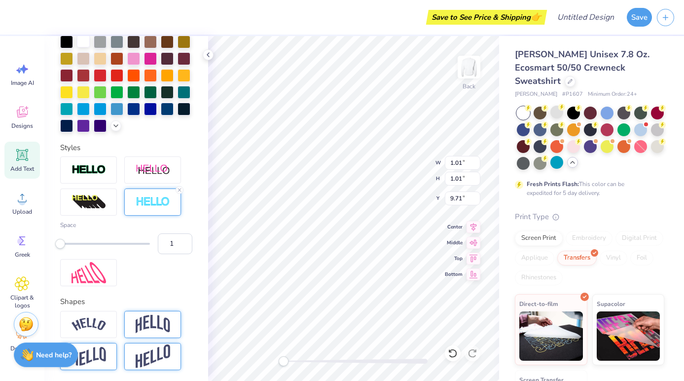
click at [87, 43] on div at bounding box center [83, 41] width 13 height 13
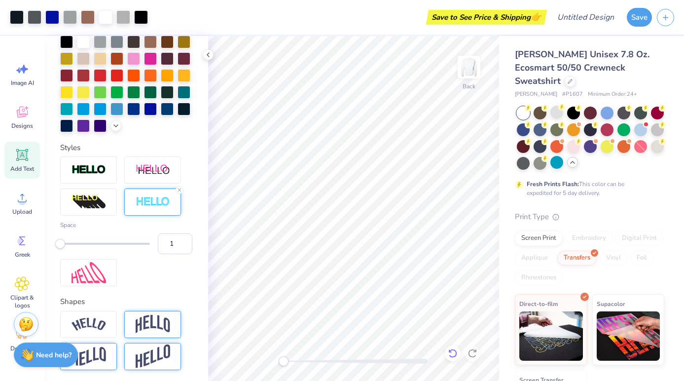
click at [452, 353] on icon at bounding box center [453, 353] width 10 height 10
click at [477, 352] on icon at bounding box center [473, 353] width 10 height 10
click at [18, 212] on span "Upload" at bounding box center [22, 212] width 20 height 8
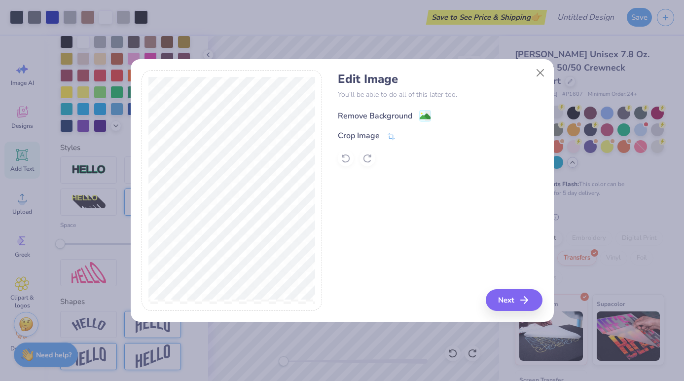
click at [421, 116] on image at bounding box center [425, 116] width 11 height 11
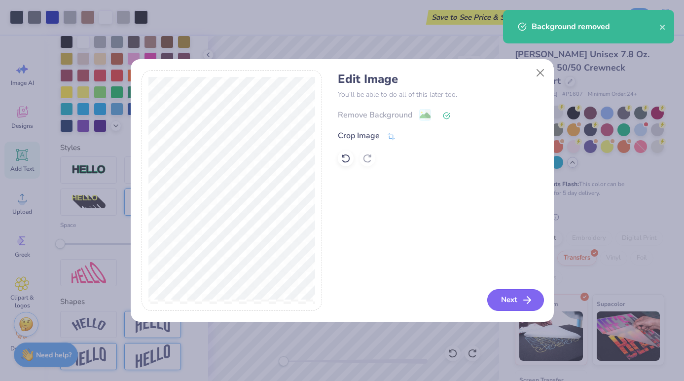
click at [508, 301] on button "Next" at bounding box center [516, 300] width 57 height 22
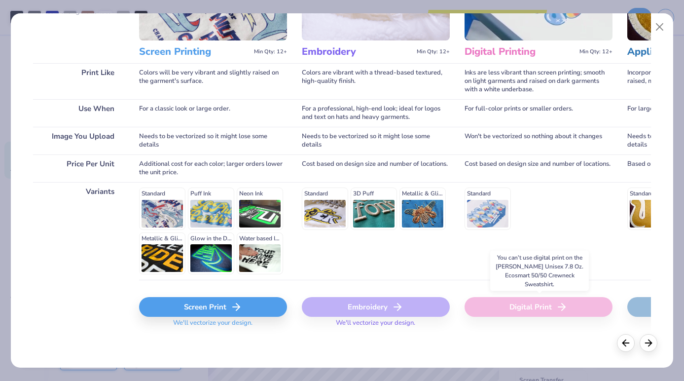
scroll to position [0, 0]
click at [223, 312] on div "Screen Print" at bounding box center [213, 307] width 148 height 20
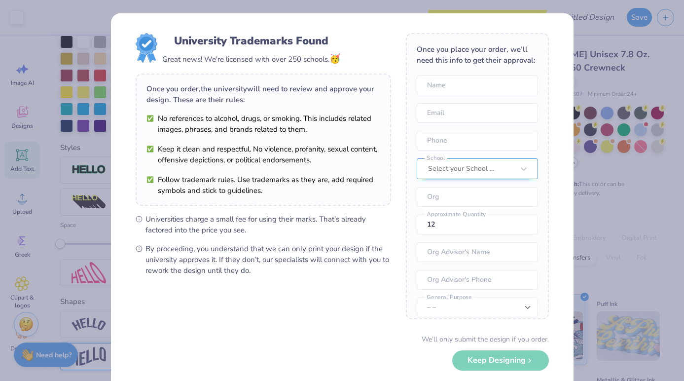
click at [461, 168] on div "Select your School ..." at bounding box center [471, 168] width 86 height 11
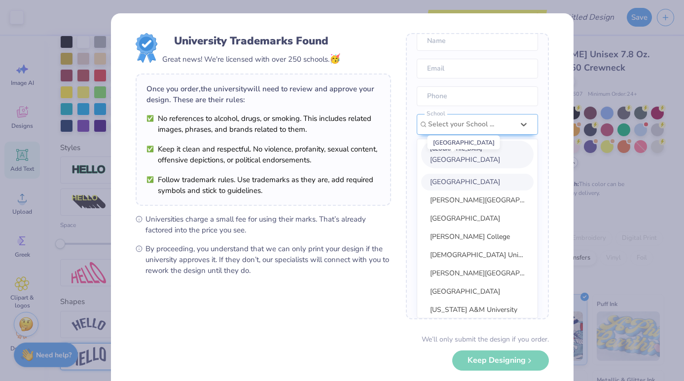
click at [463, 162] on span "Yale University" at bounding box center [465, 159] width 70 height 9
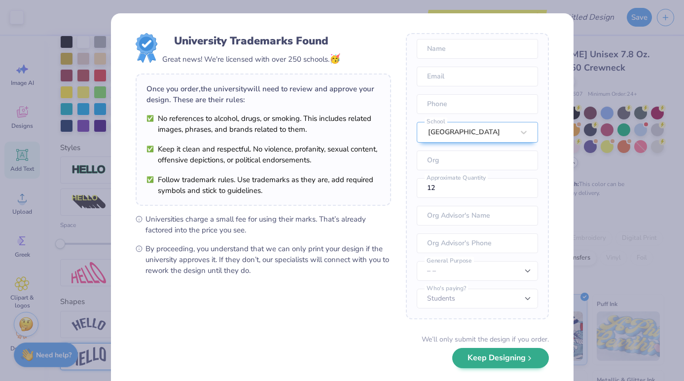
click at [472, 362] on button "Keep Designing" at bounding box center [500, 358] width 97 height 20
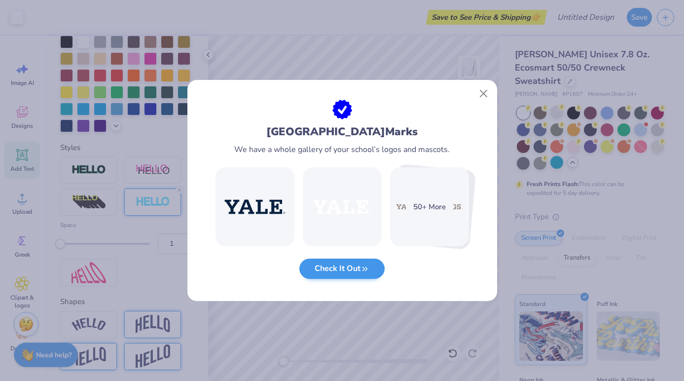
click at [362, 271] on icon "button" at bounding box center [365, 268] width 9 height 9
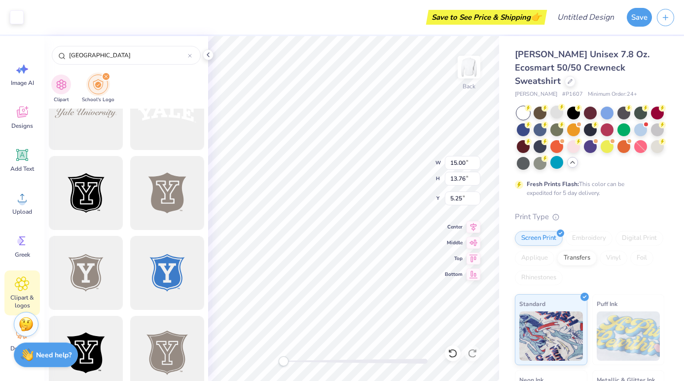
scroll to position [3474, 0]
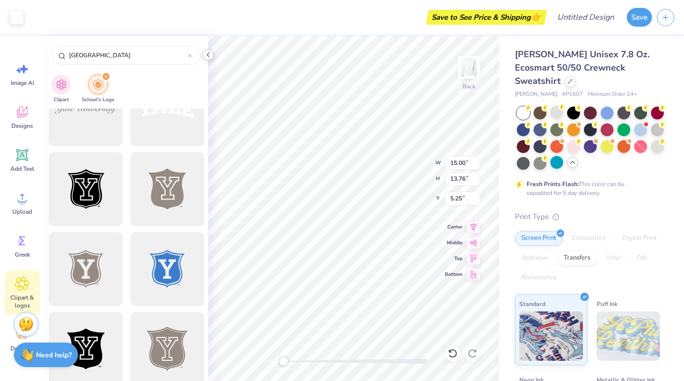
click at [208, 55] on polyline at bounding box center [208, 55] width 2 height 4
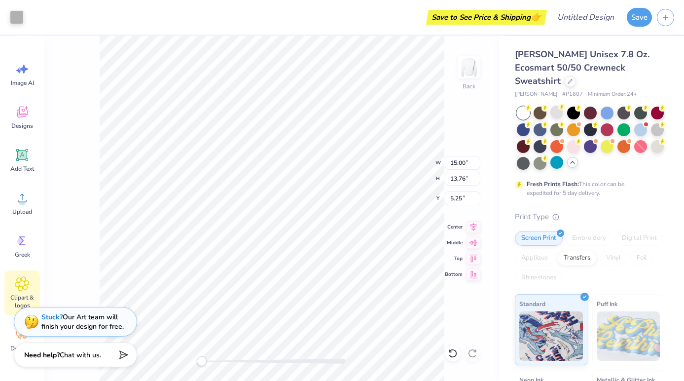
type input "1.01"
type input "9.71"
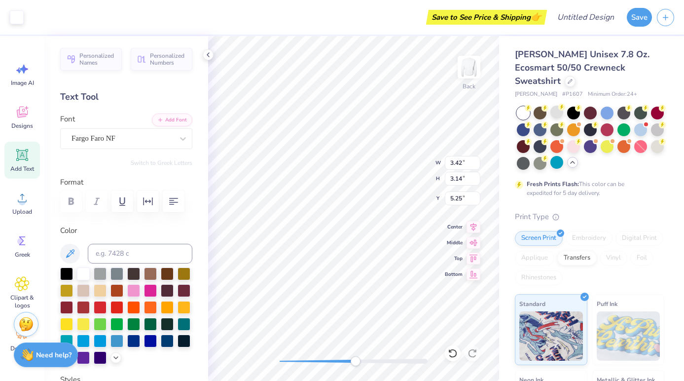
click at [356, 367] on div "Back W 3.42 3.42 " H 3.14 3.14 " Y 5.25 5.25 " Center Middle Top Bottom" at bounding box center [353, 208] width 291 height 345
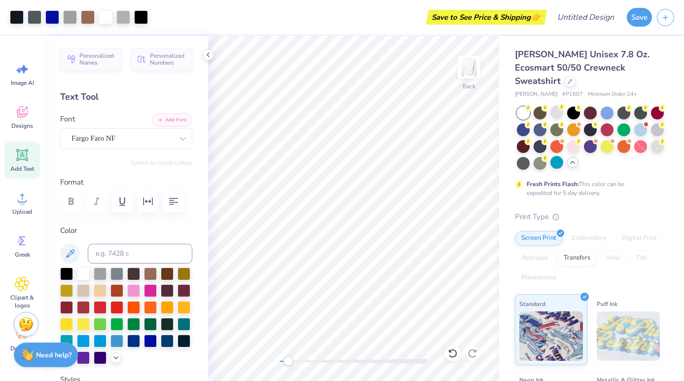
drag, startPoint x: 355, startPoint y: 362, endPoint x: 289, endPoint y: 360, distance: 66.6
click at [289, 360] on div "Accessibility label" at bounding box center [289, 361] width 10 height 10
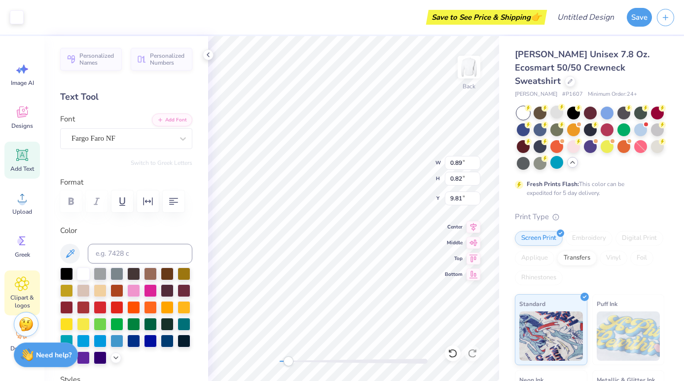
click at [21, 289] on icon at bounding box center [22, 283] width 14 height 15
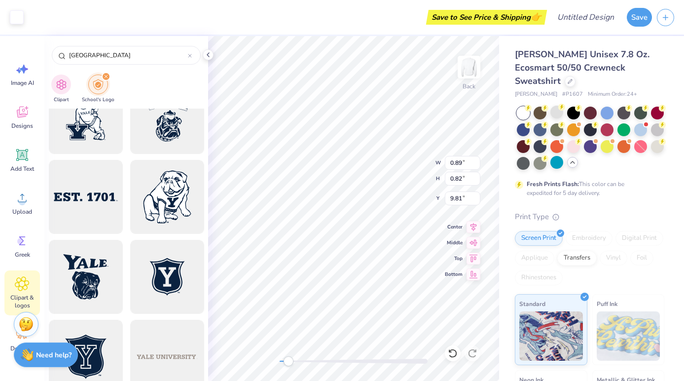
scroll to position [693, 0]
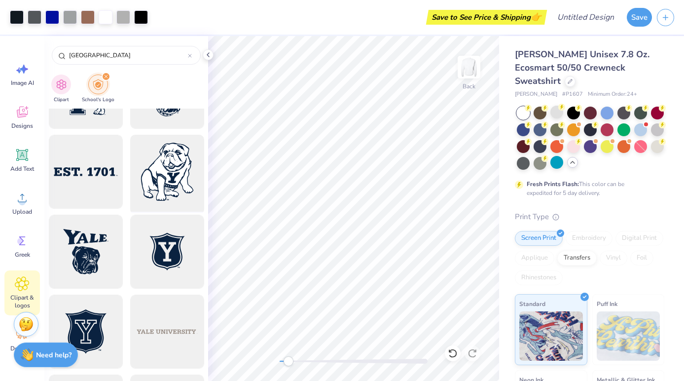
click at [168, 175] on div at bounding box center [166, 171] width 81 height 81
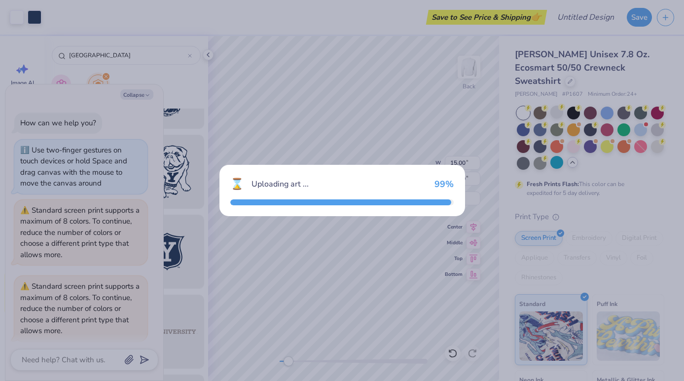
scroll to position [6, 0]
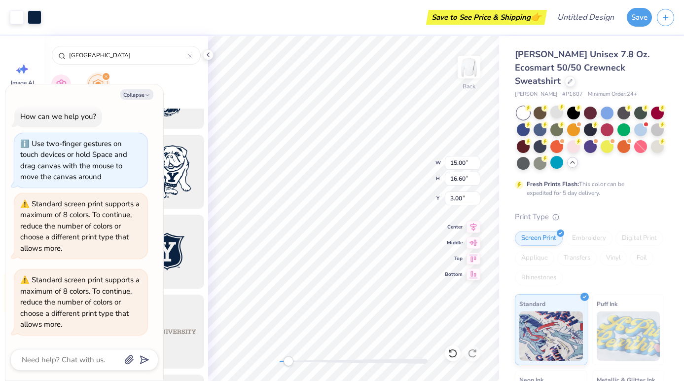
type textarea "x"
type input "3.75"
type input "2.51"
type input "8.66"
click at [449, 352] on icon at bounding box center [453, 353] width 10 height 10
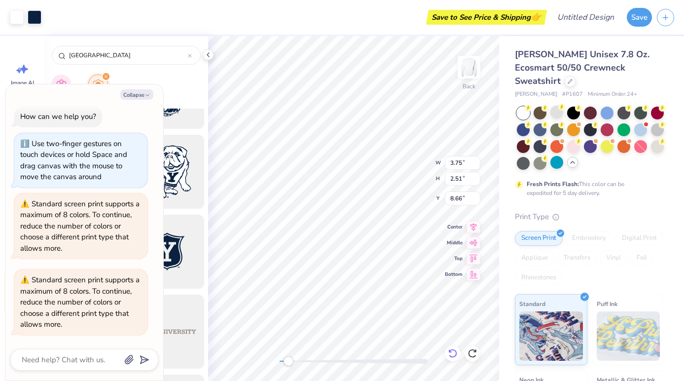
type textarea "x"
type input "1.69"
type input "1.87"
type input "9.11"
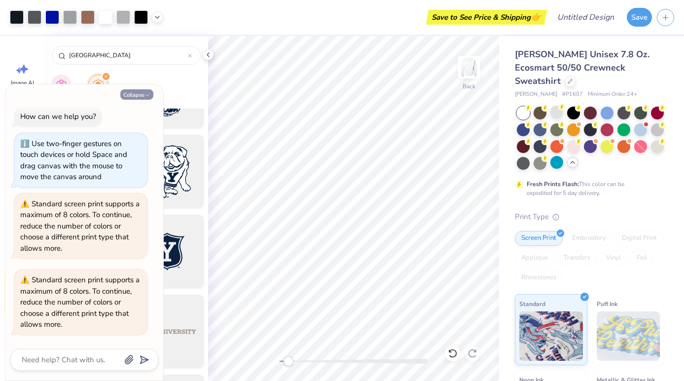
click at [145, 97] on icon "button" at bounding box center [148, 95] width 6 height 6
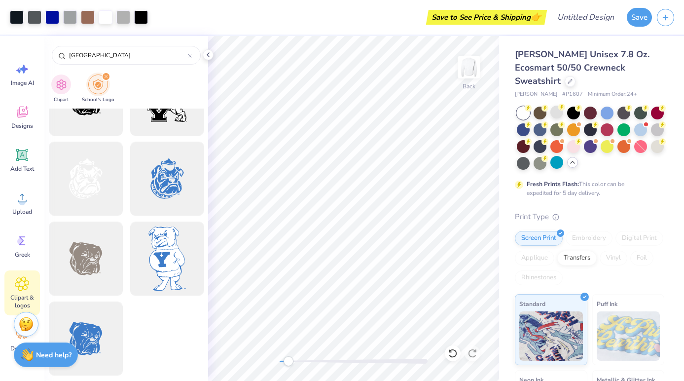
scroll to position [4843, 0]
click at [166, 255] on div at bounding box center [166, 258] width 81 height 81
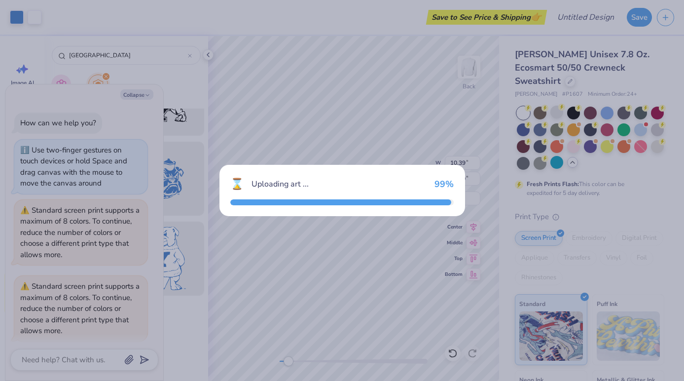
scroll to position [81, 0]
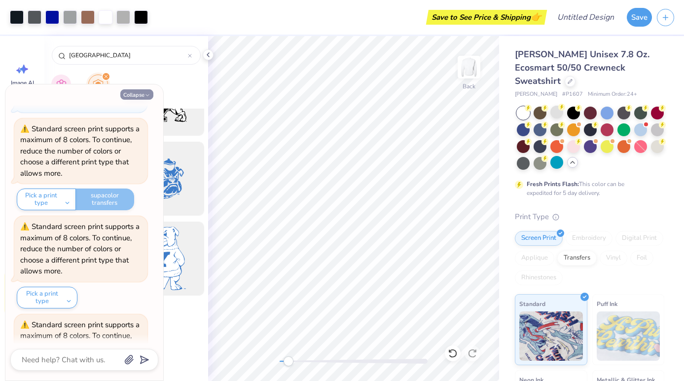
click at [141, 95] on button "Collapse" at bounding box center [136, 94] width 33 height 10
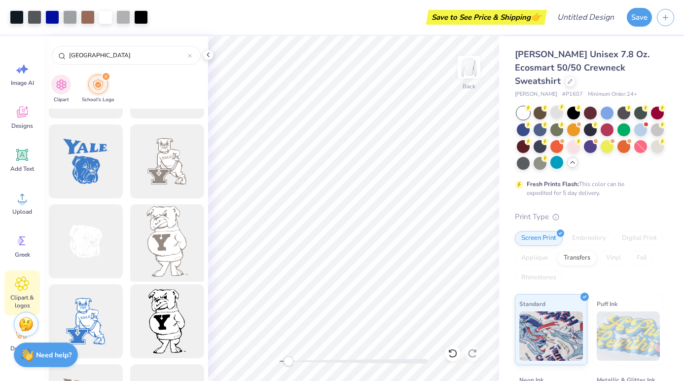
scroll to position [4475, 0]
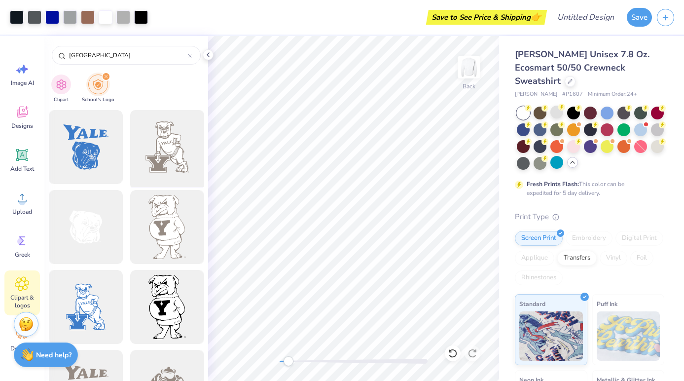
click at [165, 146] on div at bounding box center [166, 147] width 81 height 81
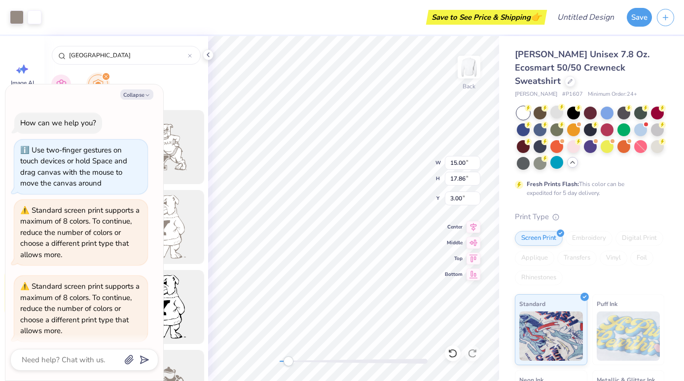
scroll to position [156, 0]
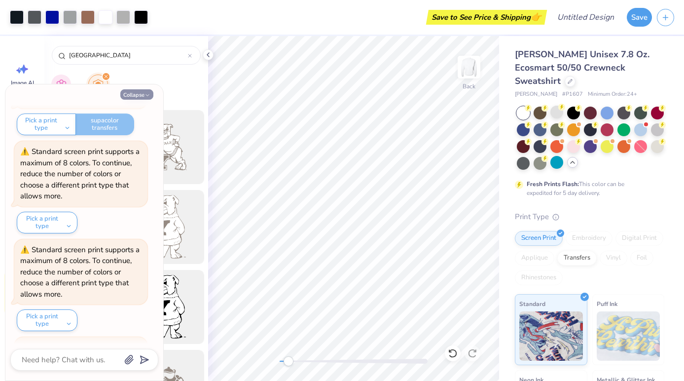
click at [145, 98] on icon "button" at bounding box center [148, 95] width 6 height 6
type textarea "x"
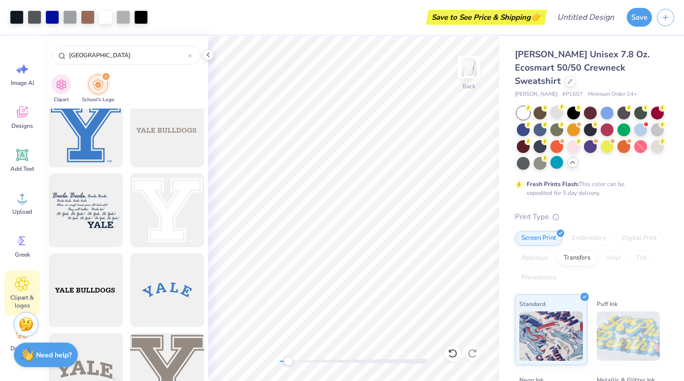
scroll to position [1932, 0]
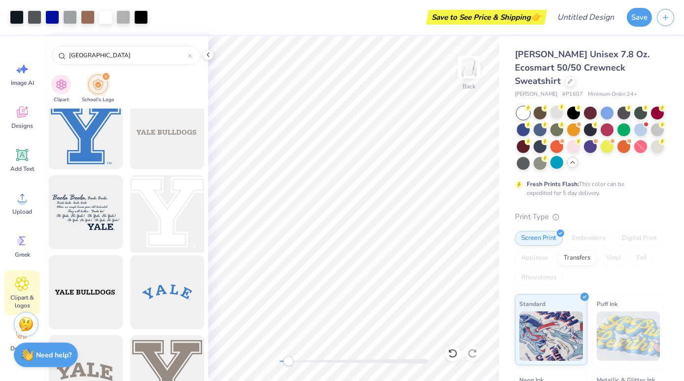
click at [162, 207] on div at bounding box center [166, 212] width 81 height 81
drag, startPoint x: 290, startPoint y: 363, endPoint x: 357, endPoint y: 366, distance: 67.2
click at [343, 366] on div "Accessibility label" at bounding box center [339, 361] width 10 height 10
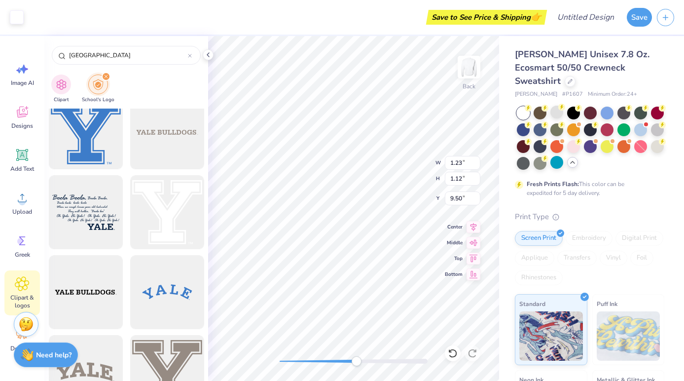
type input "9.66"
type input "11.14"
type input "3.00"
drag, startPoint x: 357, startPoint y: 365, endPoint x: 286, endPoint y: 363, distance: 71.1
click at [286, 363] on div "Accessibility label" at bounding box center [288, 361] width 10 height 10
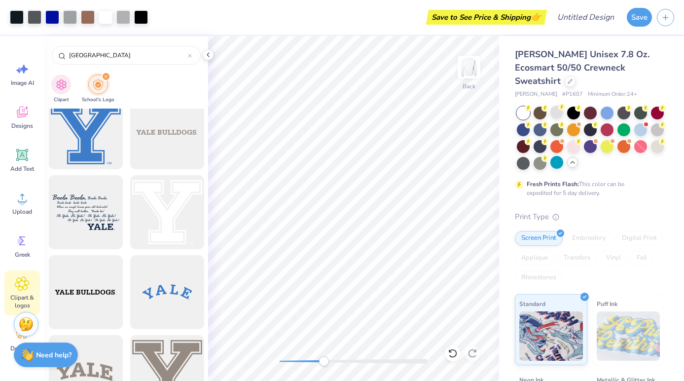
drag, startPoint x: 286, startPoint y: 361, endPoint x: 348, endPoint y: 365, distance: 61.8
click at [329, 365] on div "Accessibility label" at bounding box center [324, 361] width 10 height 10
type input "7.11"
type input "6.12"
type input "3.05"
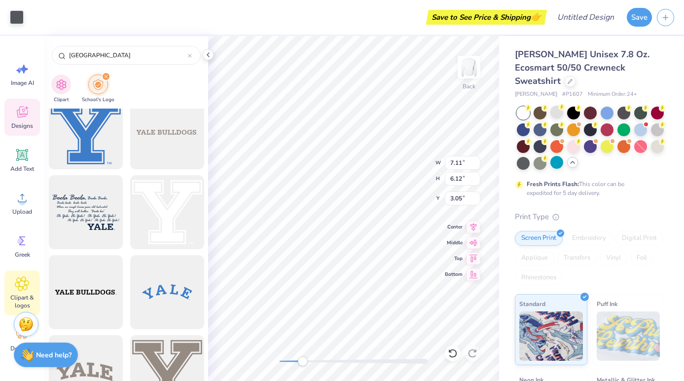
click at [277, 352] on div "Back W 7.11 7.11 " H 6.12 6.12 " Y 3.05 3.05 " Center Middle Top Bottom" at bounding box center [353, 208] width 291 height 345
click at [560, 106] on div at bounding box center [557, 112] width 13 height 13
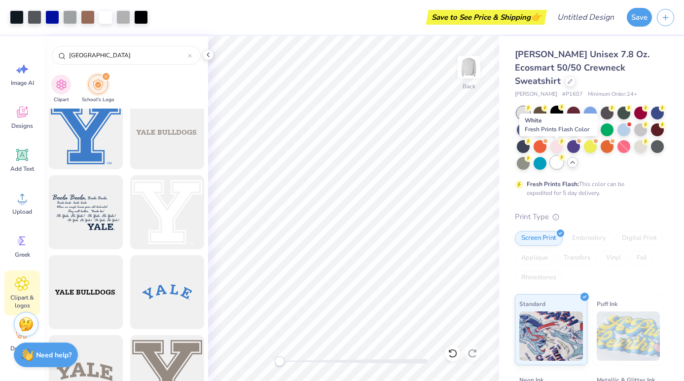
click at [557, 156] on div at bounding box center [557, 162] width 13 height 13
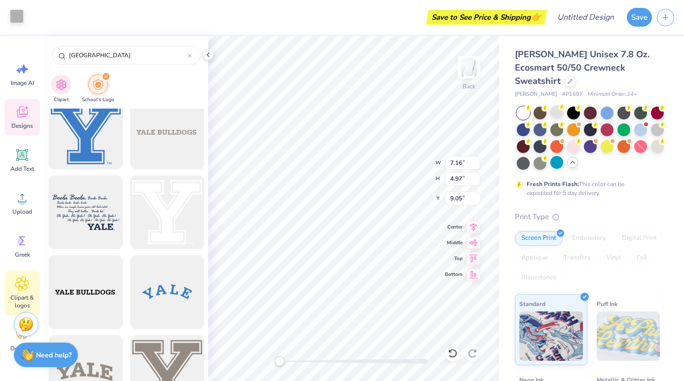
click at [14, 15] on div at bounding box center [17, 16] width 14 height 14
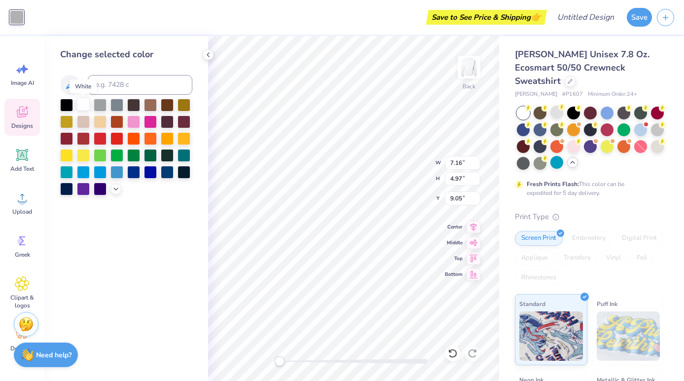
click at [81, 106] on div at bounding box center [83, 104] width 13 height 13
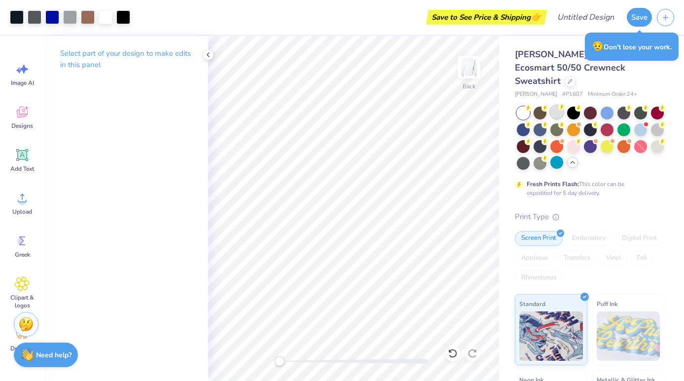
click at [556, 106] on div at bounding box center [557, 112] width 13 height 13
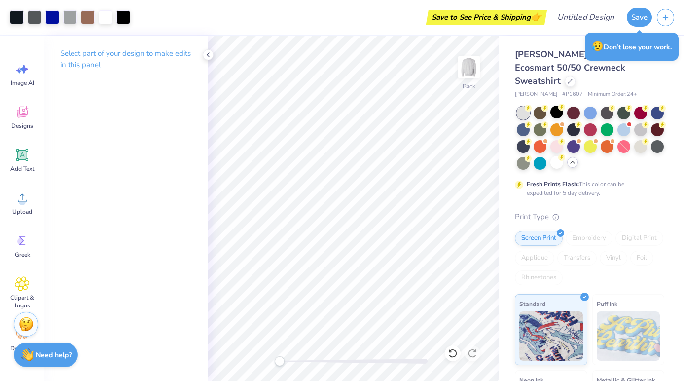
click at [556, 106] on div at bounding box center [557, 112] width 13 height 13
click at [560, 156] on div at bounding box center [557, 162] width 13 height 13
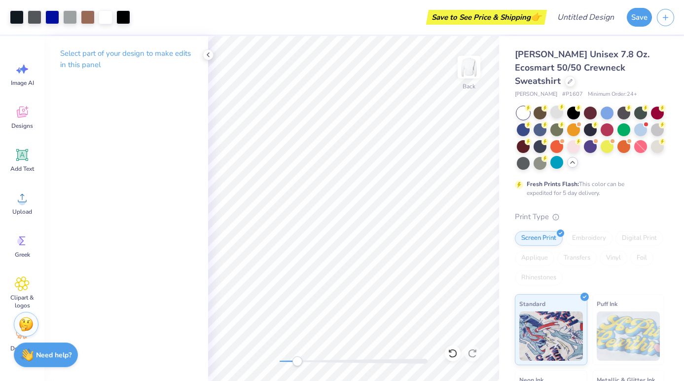
drag, startPoint x: 282, startPoint y: 362, endPoint x: 301, endPoint y: 364, distance: 18.9
click at [301, 364] on div "Accessibility label" at bounding box center [298, 361] width 10 height 10
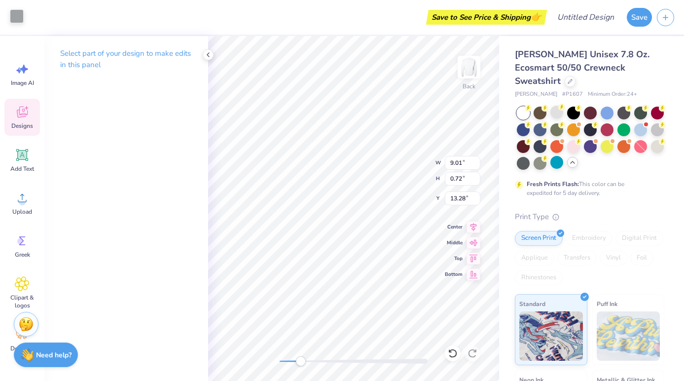
click at [17, 18] on div at bounding box center [17, 16] width 14 height 14
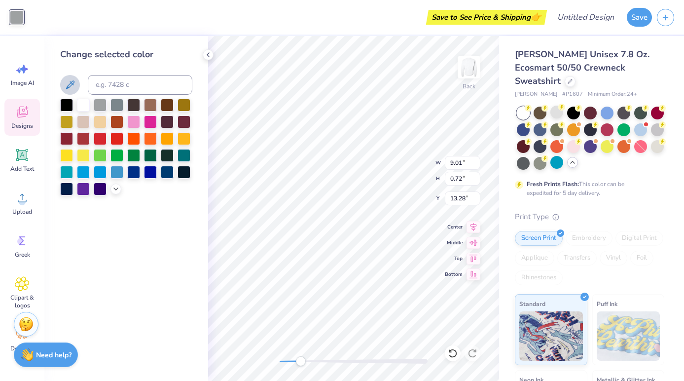
click at [75, 88] on icon at bounding box center [70, 85] width 12 height 12
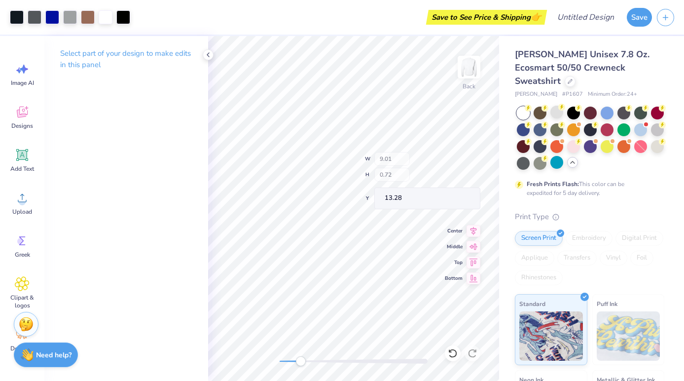
type input "9.66"
type input "11.14"
type input "3.00"
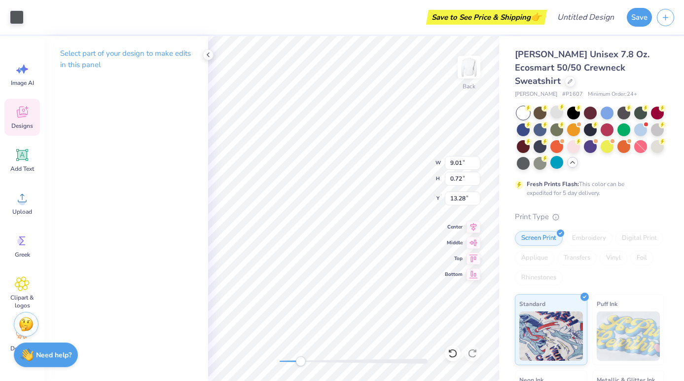
click at [27, 18] on div "Art colors Save to See Price & Shipping 👉 Design Title Save" at bounding box center [342, 17] width 684 height 35
click at [16, 18] on div at bounding box center [17, 16] width 14 height 14
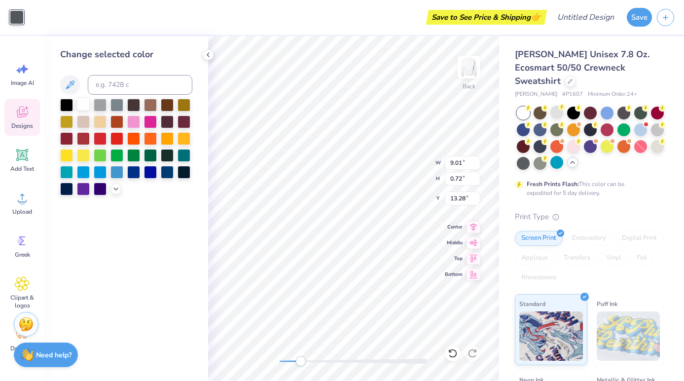
click at [86, 109] on div at bounding box center [83, 104] width 13 height 13
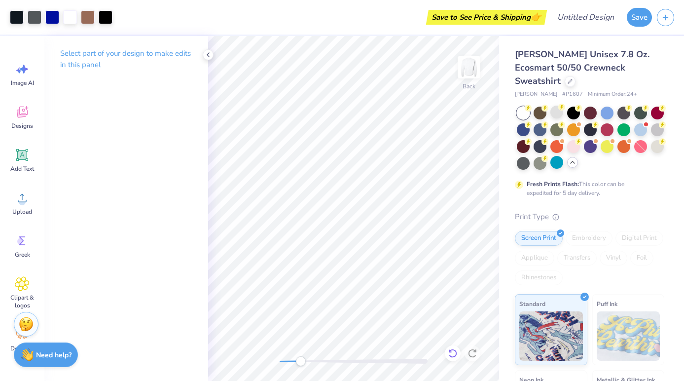
click at [455, 355] on icon at bounding box center [453, 353] width 10 height 10
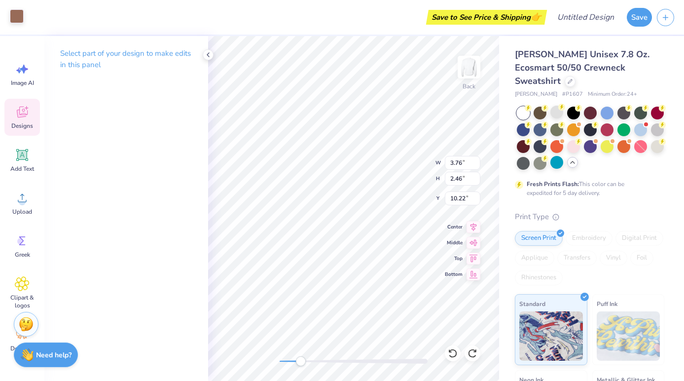
click at [19, 17] on div at bounding box center [17, 16] width 14 height 14
click at [18, 19] on div at bounding box center [17, 16] width 14 height 14
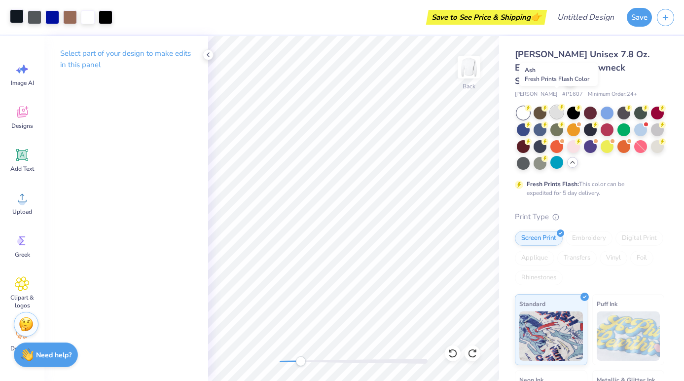
click at [561, 106] on div at bounding box center [557, 112] width 13 height 13
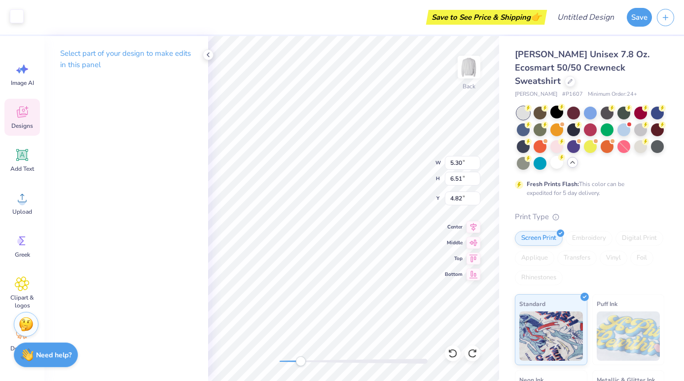
click at [18, 17] on div at bounding box center [17, 16] width 14 height 14
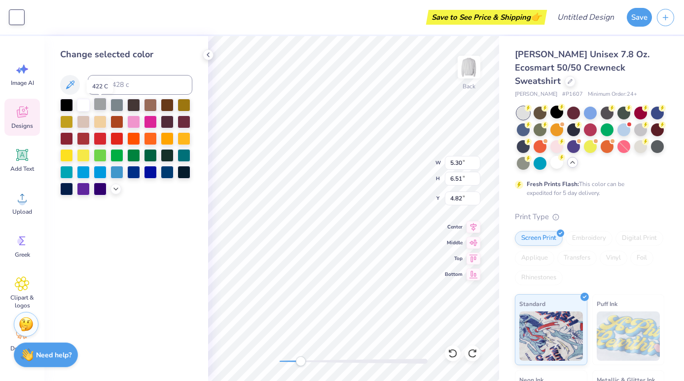
click at [101, 107] on div at bounding box center [100, 104] width 13 height 13
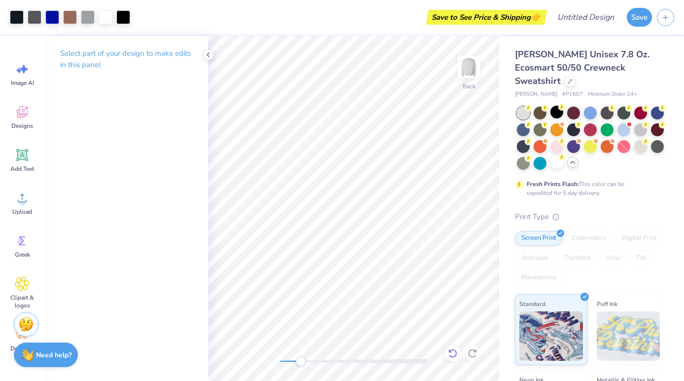
click at [452, 356] on icon at bounding box center [453, 353] width 10 height 10
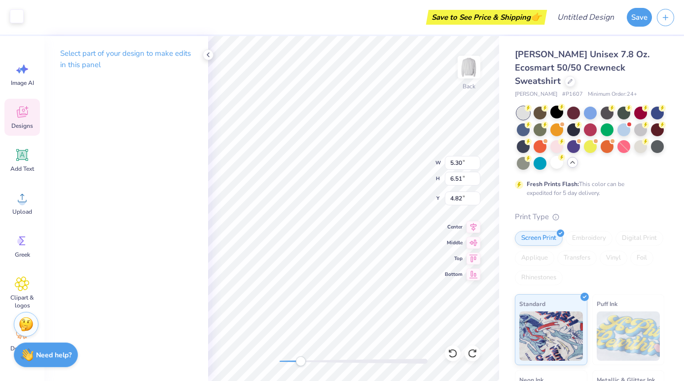
click at [20, 16] on div at bounding box center [17, 16] width 14 height 14
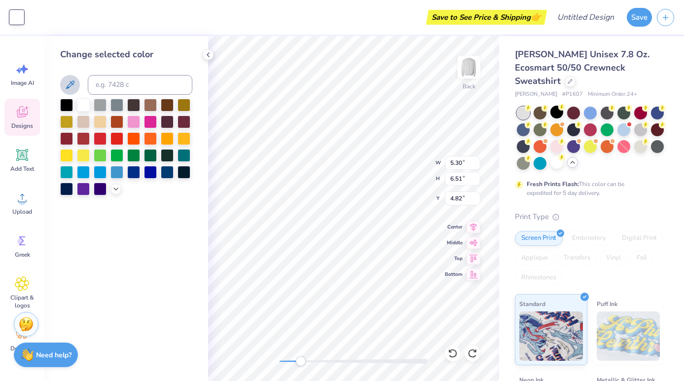
click at [67, 87] on icon at bounding box center [70, 84] width 8 height 8
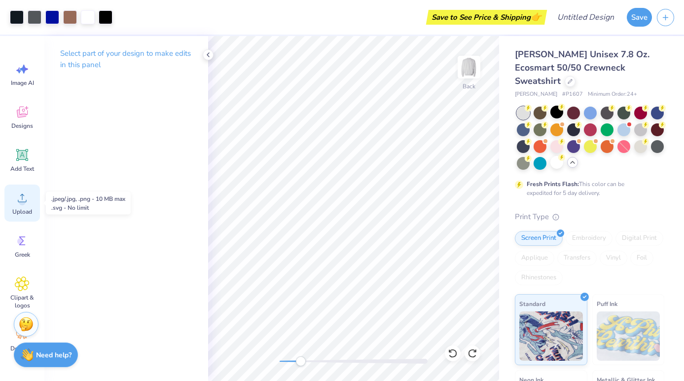
click at [22, 202] on circle at bounding box center [22, 201] width 7 height 7
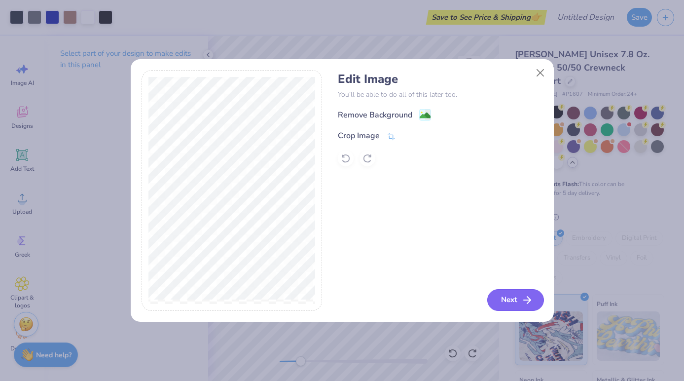
click at [511, 297] on button "Next" at bounding box center [516, 300] width 57 height 22
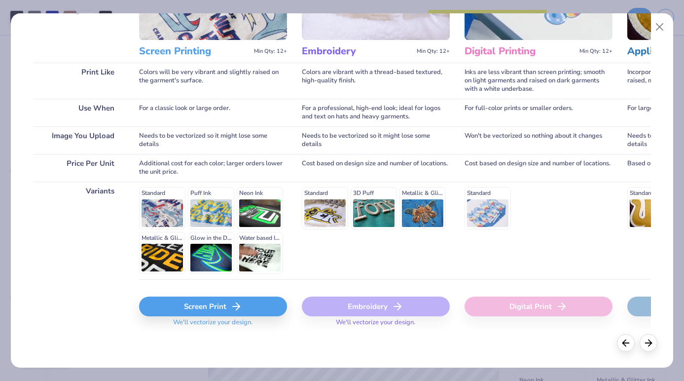
scroll to position [111, 0]
click at [193, 309] on div "Screen Print" at bounding box center [213, 307] width 148 height 20
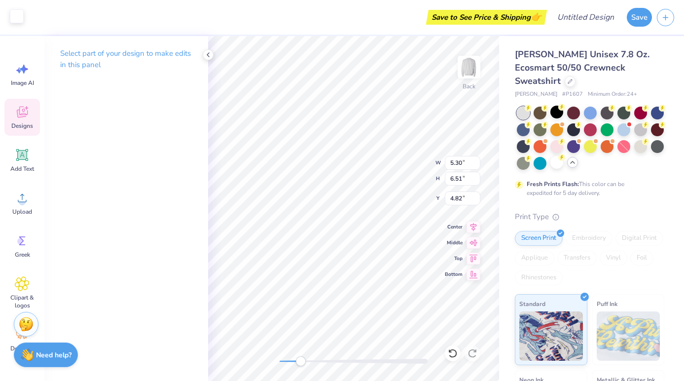
click at [18, 16] on div at bounding box center [17, 16] width 14 height 14
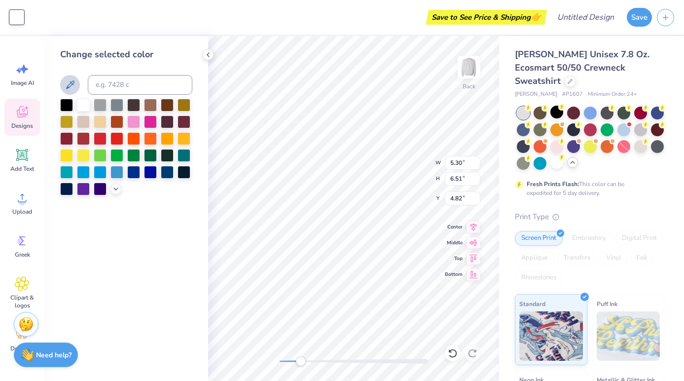
click at [67, 83] on icon at bounding box center [70, 85] width 12 height 12
type input "9.66"
type input "11.14"
type input "3.00"
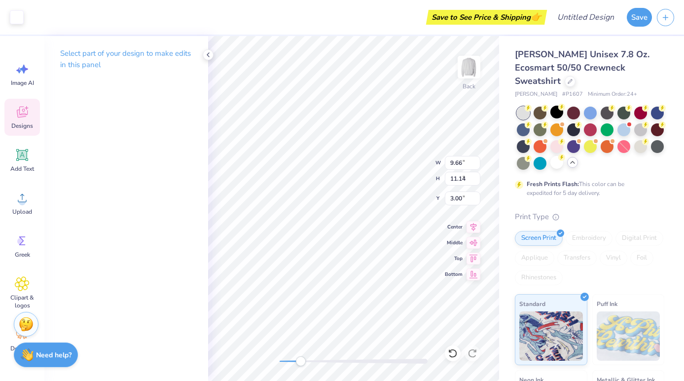
type input "5.30"
type input "6.51"
type input "4.82"
type input "7.16"
type input "4.97"
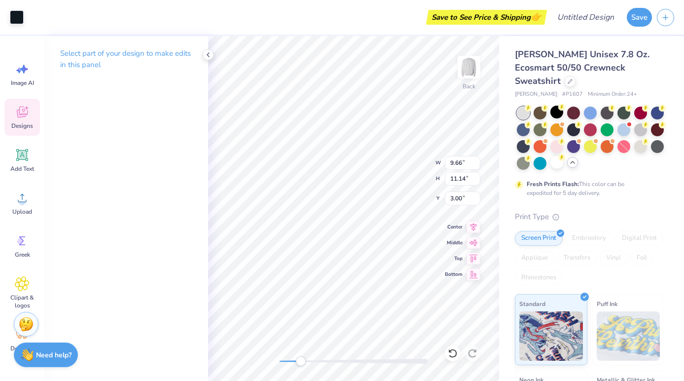
type input "9.05"
click at [27, 21] on div "Art colors Save to See Price & Shipping 👉 Design Title Save" at bounding box center [342, 17] width 684 height 35
click at [18, 17] on div at bounding box center [17, 16] width 14 height 14
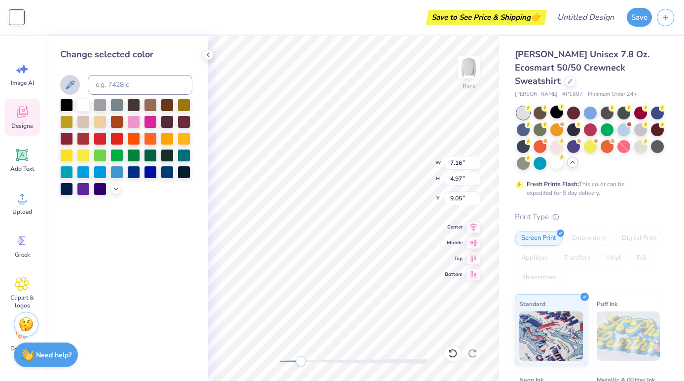
click at [68, 80] on icon at bounding box center [70, 85] width 12 height 12
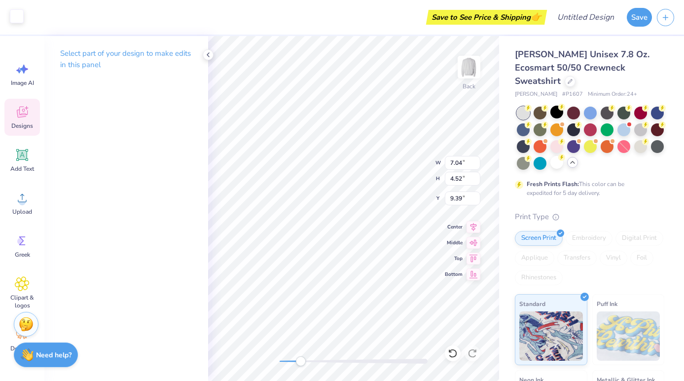
click at [20, 12] on div at bounding box center [17, 16] width 14 height 14
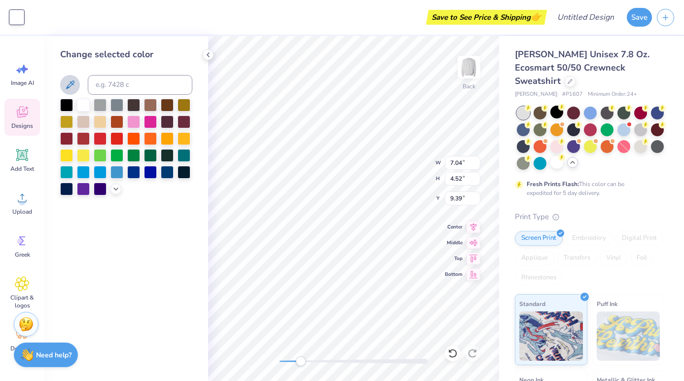
click at [73, 88] on icon at bounding box center [70, 85] width 12 height 12
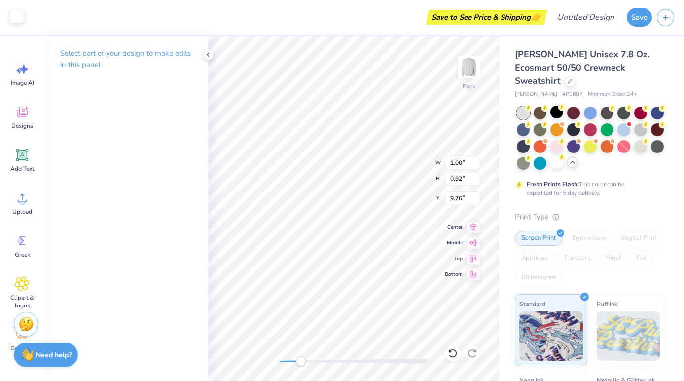
click at [20, 22] on div at bounding box center [17, 16] width 14 height 14
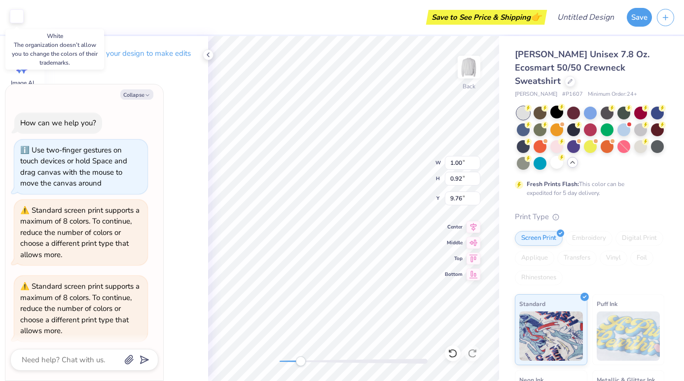
scroll to position [205, 0]
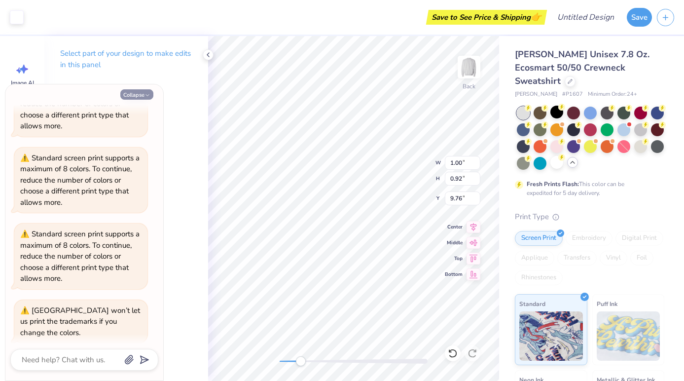
click at [142, 96] on button "Collapse" at bounding box center [136, 94] width 33 height 10
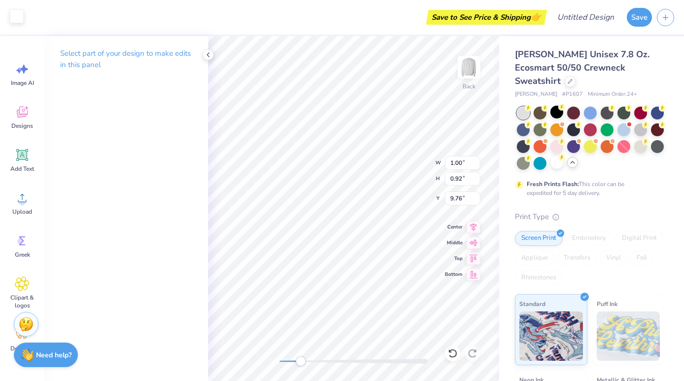
click at [17, 18] on div at bounding box center [17, 16] width 14 height 14
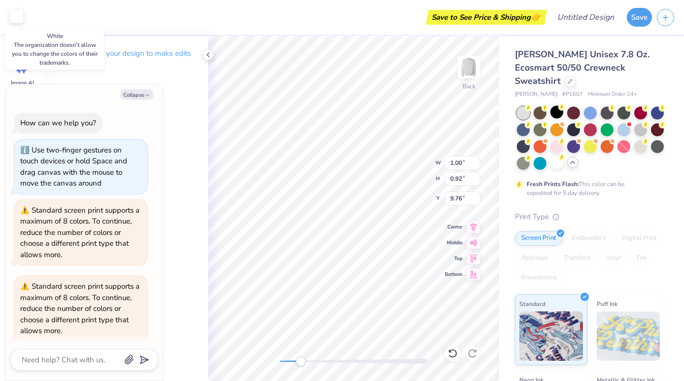
scroll to position [253, 0]
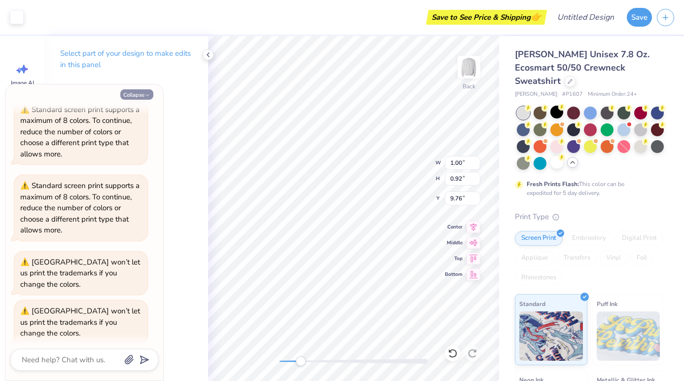
click at [141, 94] on button "Collapse" at bounding box center [136, 94] width 33 height 10
type textarea "x"
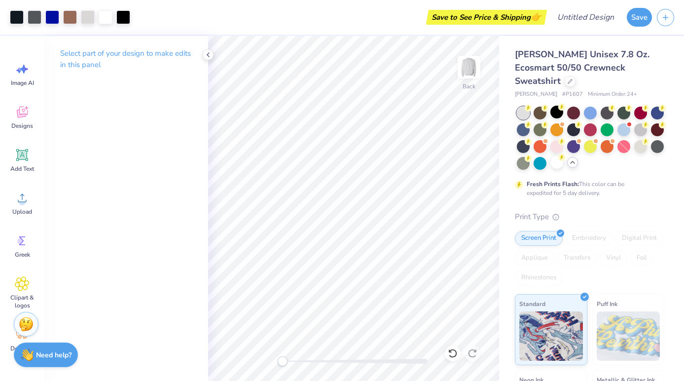
drag, startPoint x: 301, startPoint y: 361, endPoint x: 283, endPoint y: 361, distance: 18.3
click at [283, 361] on div "Accessibility label" at bounding box center [283, 361] width 10 height 10
click at [268, 360] on div "Back" at bounding box center [353, 208] width 291 height 345
drag, startPoint x: 277, startPoint y: 362, endPoint x: 294, endPoint y: 364, distance: 16.9
click at [294, 364] on div "Accessibility label" at bounding box center [293, 361] width 10 height 10
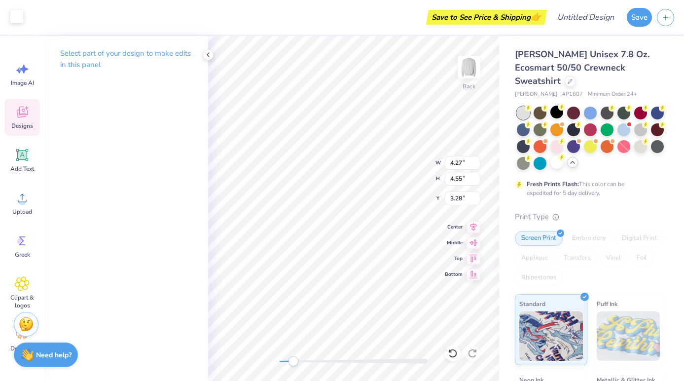
click at [14, 10] on div at bounding box center [17, 16] width 14 height 14
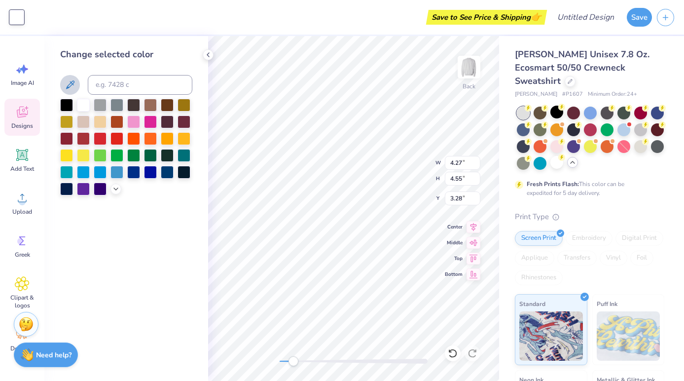
click at [73, 86] on icon at bounding box center [70, 85] width 12 height 12
type input "9.66"
type input "11.14"
type input "3.00"
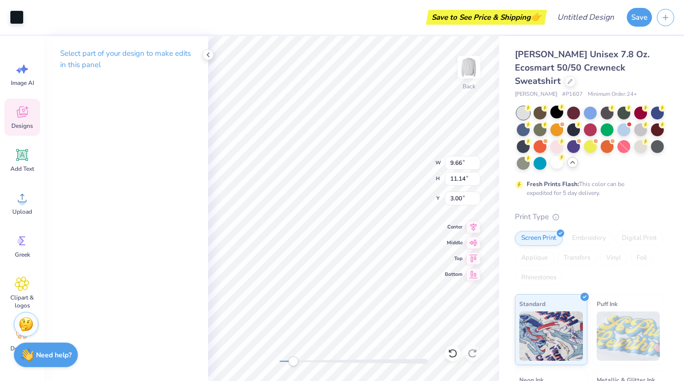
type input "4.27"
type input "4.55"
type input "3.28"
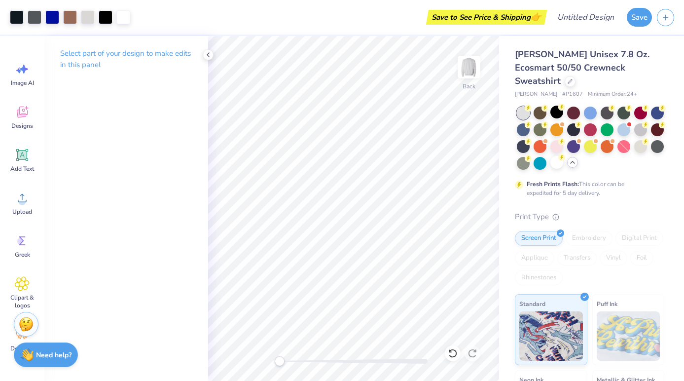
click at [223, 357] on div "Back" at bounding box center [353, 208] width 291 height 345
click at [310, 367] on div "Back" at bounding box center [353, 208] width 291 height 345
drag, startPoint x: 310, startPoint y: 362, endPoint x: 290, endPoint y: 359, distance: 20.0
click at [290, 359] on div "Accessibility label" at bounding box center [293, 361] width 10 height 10
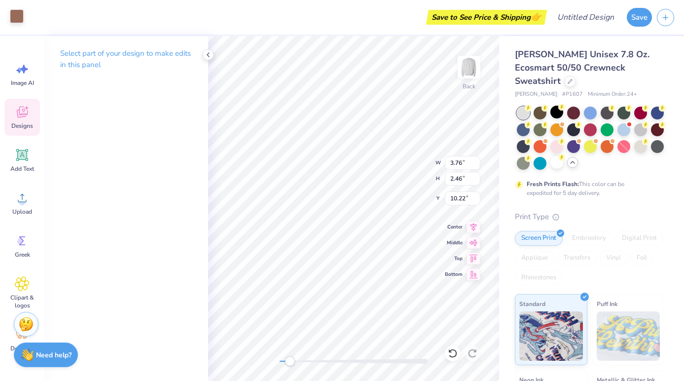
click at [20, 21] on div at bounding box center [17, 16] width 14 height 14
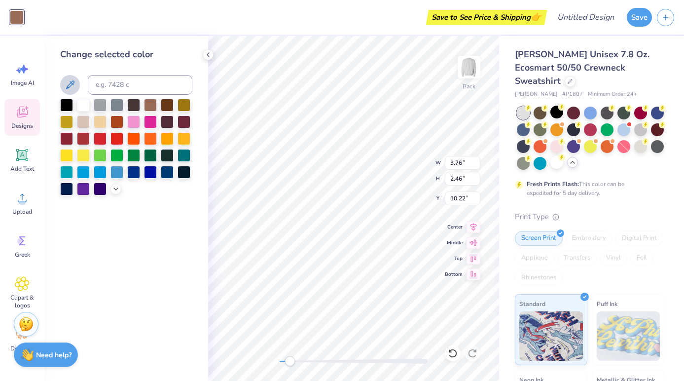
click at [70, 82] on icon at bounding box center [70, 85] width 12 height 12
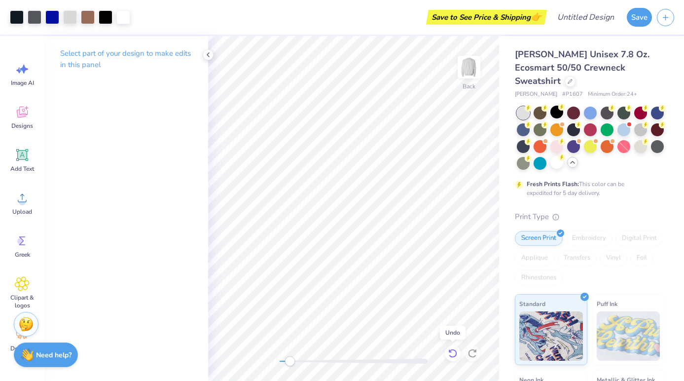
click at [455, 354] on icon at bounding box center [453, 353] width 10 height 10
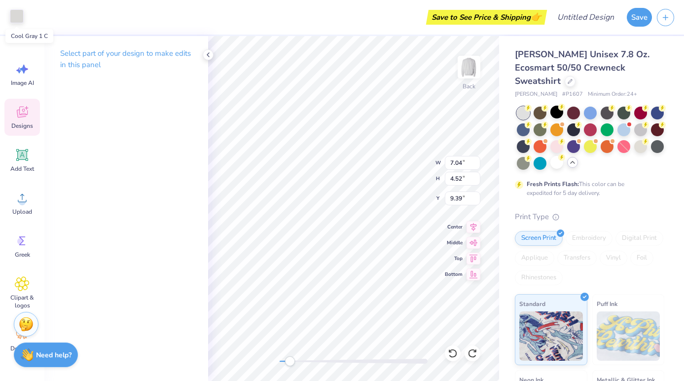
click at [11, 14] on div at bounding box center [17, 16] width 14 height 14
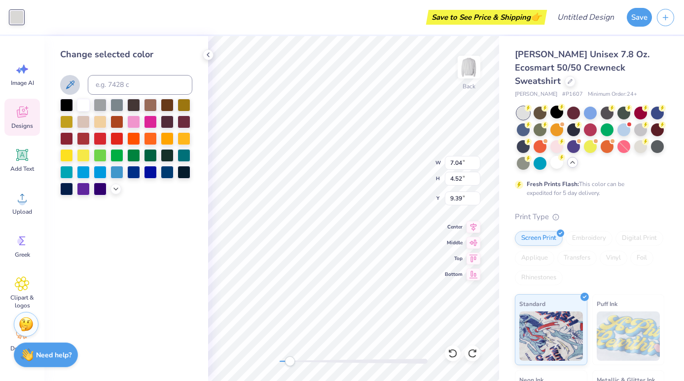
click at [74, 84] on icon at bounding box center [70, 85] width 12 height 12
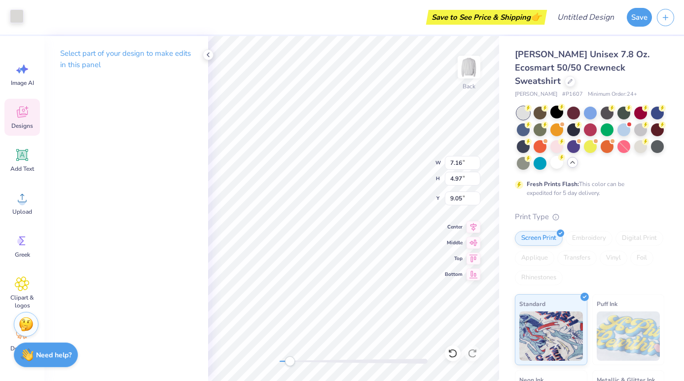
click at [20, 19] on div at bounding box center [17, 16] width 14 height 14
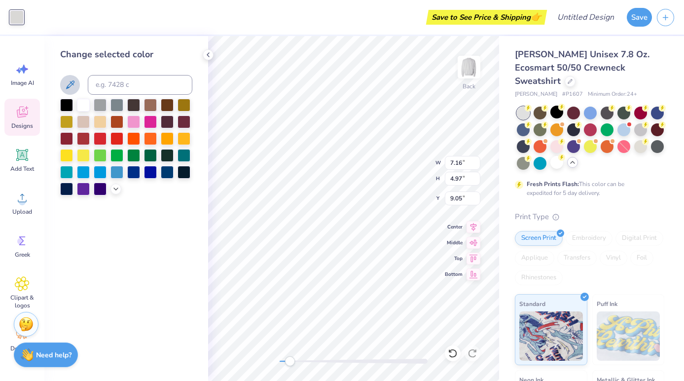
click at [75, 87] on icon at bounding box center [70, 85] width 12 height 12
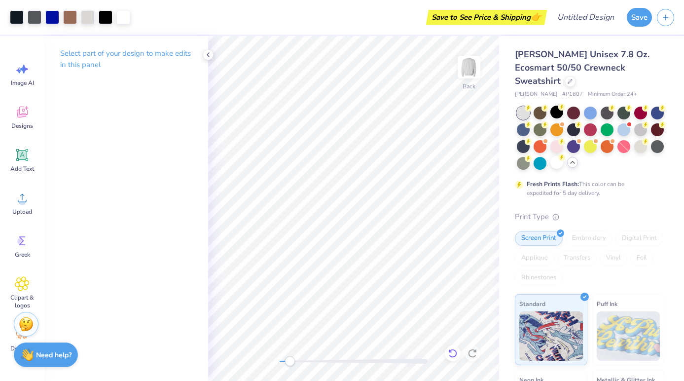
click at [452, 356] on icon at bounding box center [453, 353] width 10 height 10
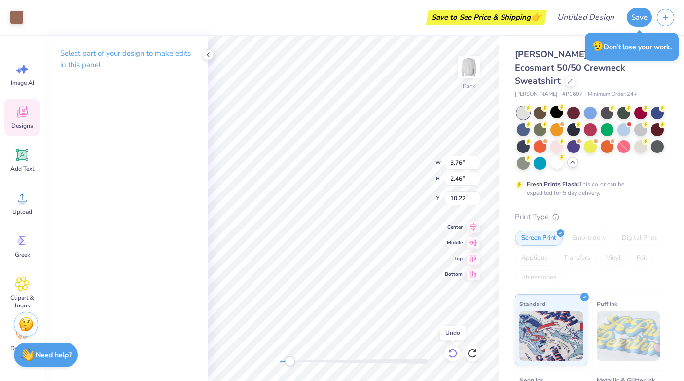
click at [453, 352] on icon at bounding box center [453, 353] width 10 height 10
click at [472, 353] on icon at bounding box center [473, 353] width 10 height 10
click at [16, 19] on div at bounding box center [17, 16] width 14 height 14
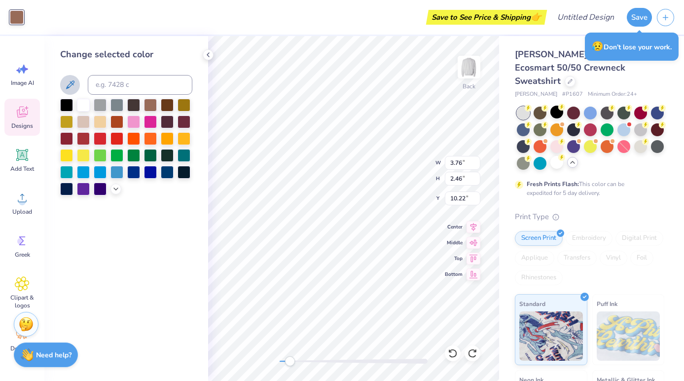
click at [71, 81] on icon at bounding box center [70, 84] width 8 height 8
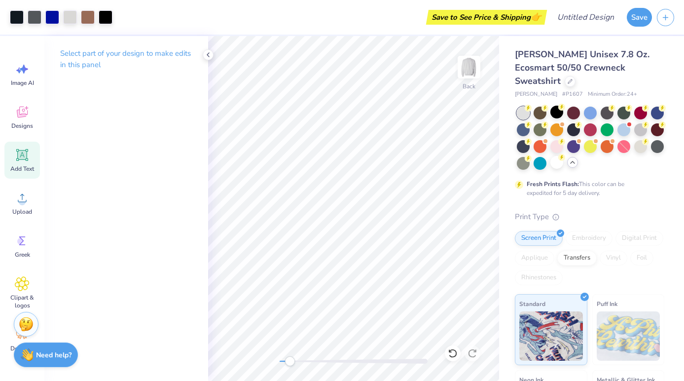
click at [32, 155] on div "Add Text" at bounding box center [22, 160] width 36 height 37
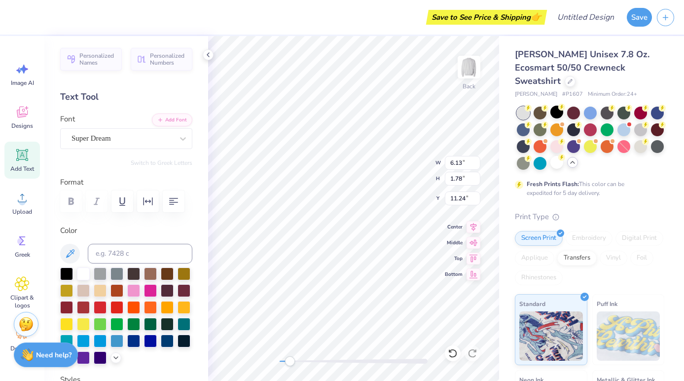
type input "11.06"
type input "0.88"
type input "14.53"
type input "6.13"
type input "1.78"
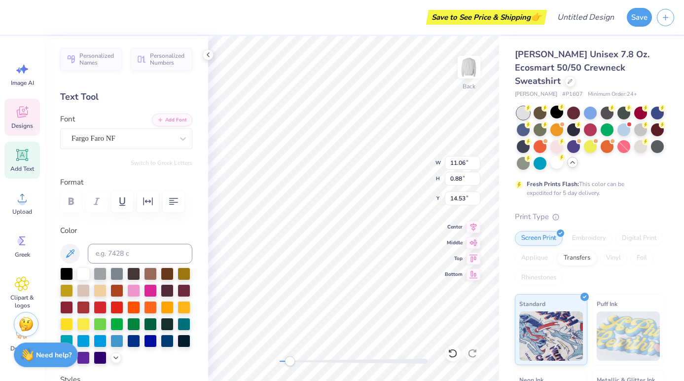
type input "11.24"
click at [118, 143] on div "Super Dream" at bounding box center [123, 138] width 104 height 15
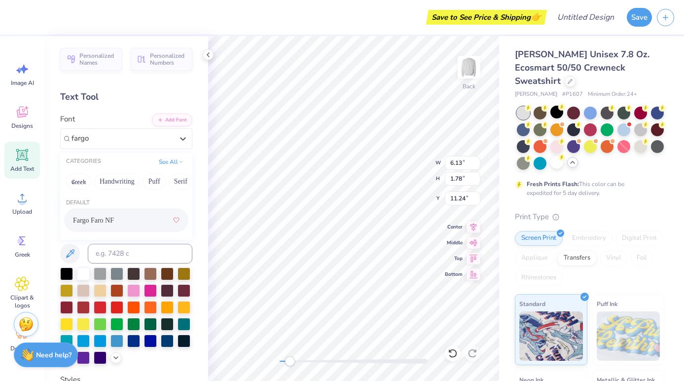
click at [104, 226] on div "Fargo Faro NF" at bounding box center [126, 220] width 107 height 18
type input "fargo"
type textarea "Y"
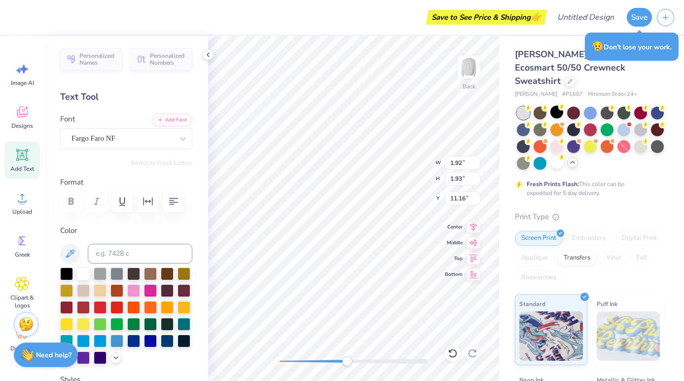
click at [353, 368] on div "Back W 1.92 1.92 " H 1.93 1.93 " Y 11.16 11.16 " Center Middle Top Bottom" at bounding box center [353, 208] width 291 height 345
click at [69, 251] on icon at bounding box center [70, 254] width 12 height 12
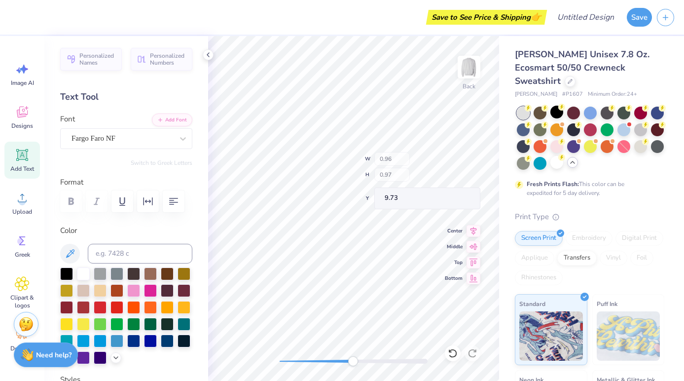
type input "7.11"
type input "6.12"
type input "3.05"
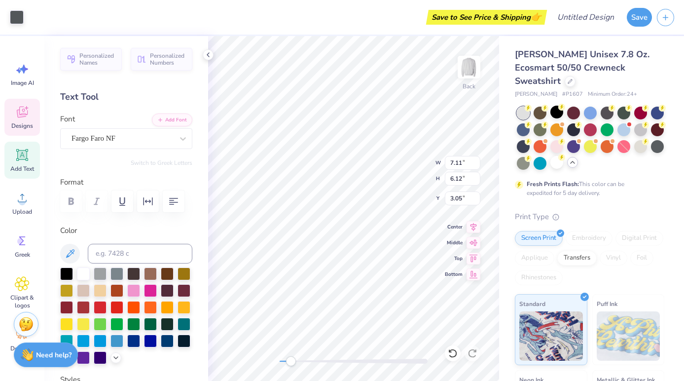
drag, startPoint x: 355, startPoint y: 363, endPoint x: 278, endPoint y: 360, distance: 76.5
click at [286, 360] on div "Accessibility label" at bounding box center [291, 361] width 10 height 10
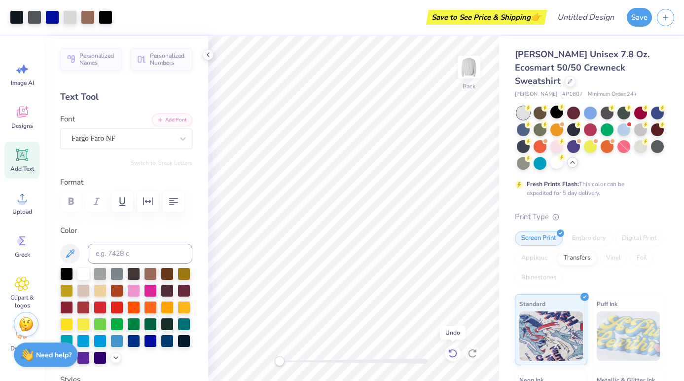
click at [454, 354] on icon at bounding box center [453, 353] width 10 height 10
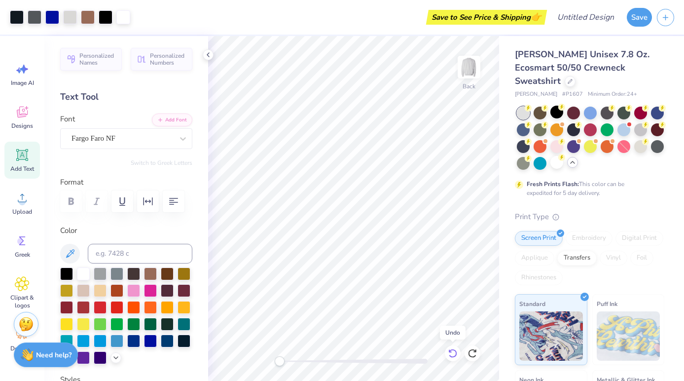
click at [454, 354] on icon at bounding box center [453, 353] width 10 height 10
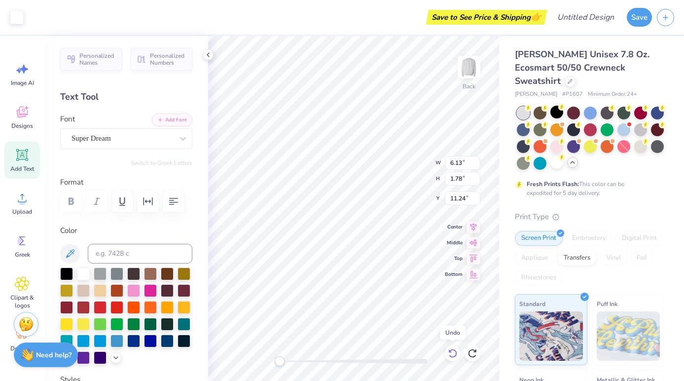
click at [454, 354] on icon at bounding box center [453, 353] width 10 height 10
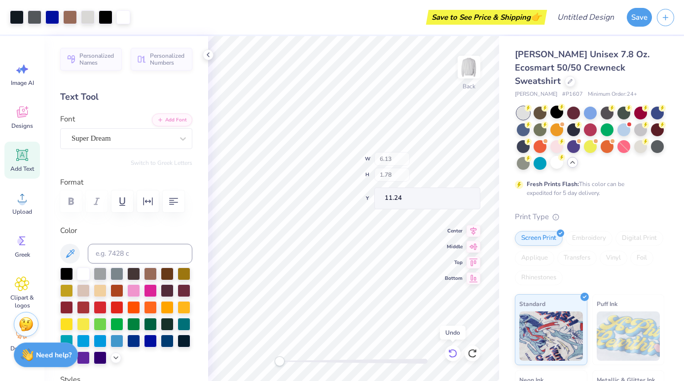
click at [454, 354] on icon at bounding box center [453, 353] width 10 height 10
click at [458, 355] on div at bounding box center [453, 353] width 16 height 16
click at [470, 354] on icon at bounding box center [473, 353] width 10 height 10
drag, startPoint x: 279, startPoint y: 361, endPoint x: 325, endPoint y: 362, distance: 45.4
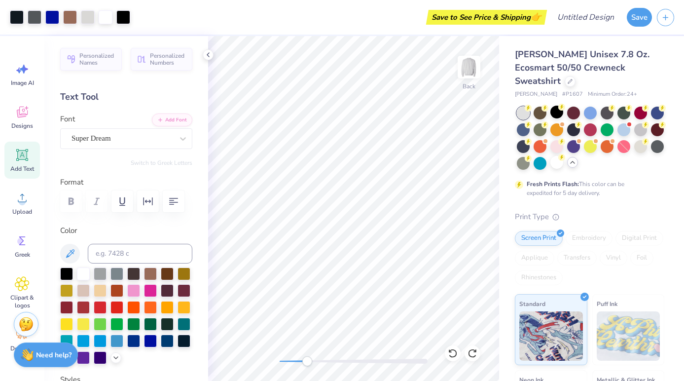
click at [312, 362] on div "Accessibility label" at bounding box center [307, 361] width 10 height 10
click at [23, 164] on div "Add Text" at bounding box center [22, 160] width 36 height 37
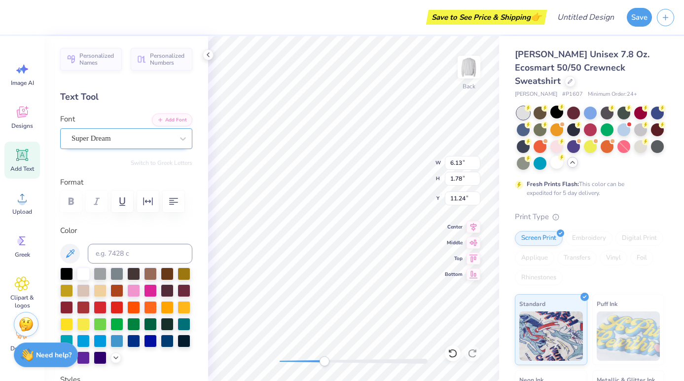
type textarea "Y"
click at [119, 136] on div "Super Dream" at bounding box center [123, 138] width 104 height 15
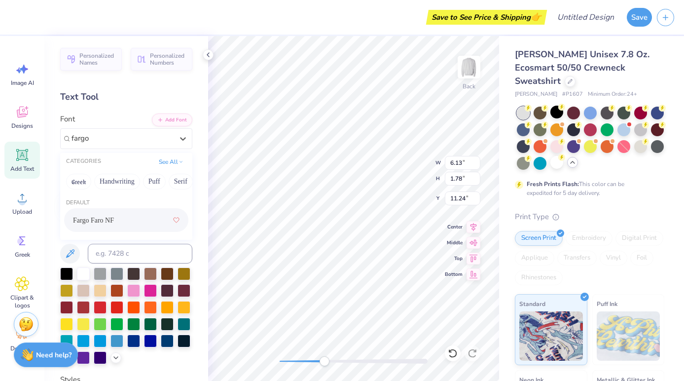
click at [114, 218] on span "Fargo Faro NF" at bounding box center [93, 220] width 41 height 10
type input "fargo"
type input "1.00"
type input "0.92"
type input "9.76"
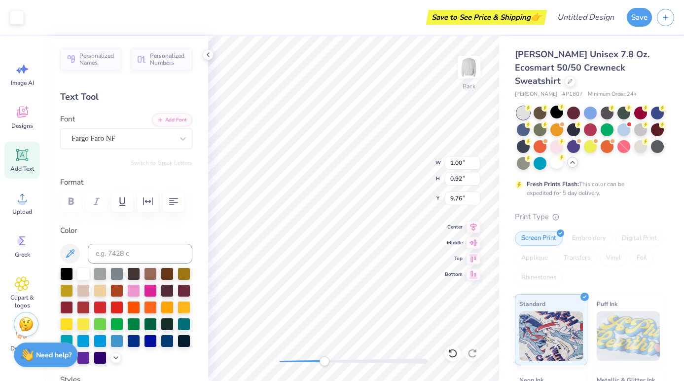
type input "0.90"
type input "0.91"
type input "9.77"
type input "7.16"
type input "4.97"
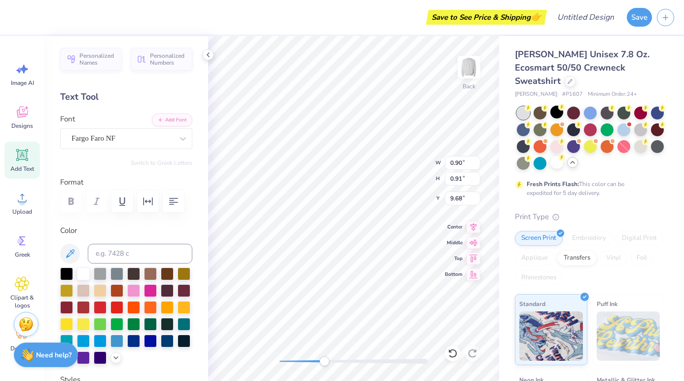
type input "9.05"
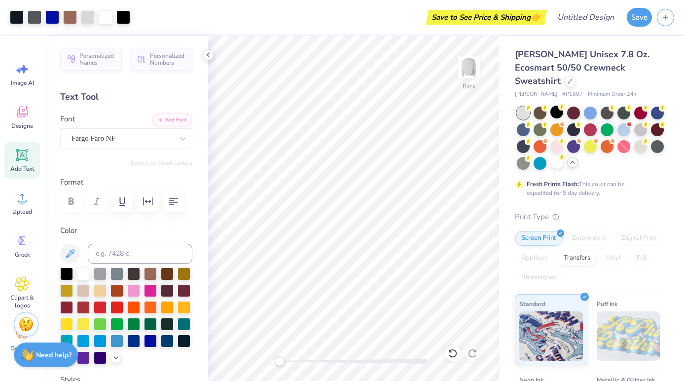
click at [267, 363] on div "Back" at bounding box center [353, 208] width 291 height 345
click at [206, 53] on icon at bounding box center [208, 55] width 8 height 8
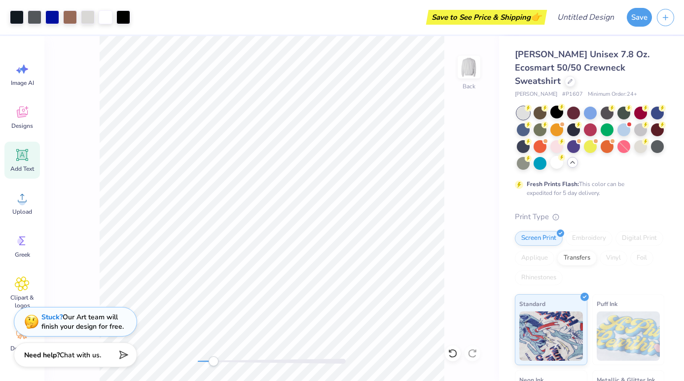
drag, startPoint x: 198, startPoint y: 360, endPoint x: 210, endPoint y: 361, distance: 12.4
click at [211, 361] on div "Accessibility label" at bounding box center [214, 361] width 10 height 10
drag, startPoint x: 212, startPoint y: 360, endPoint x: 202, endPoint y: 359, distance: 9.9
click at [202, 359] on div "Accessibility label" at bounding box center [202, 361] width 10 height 10
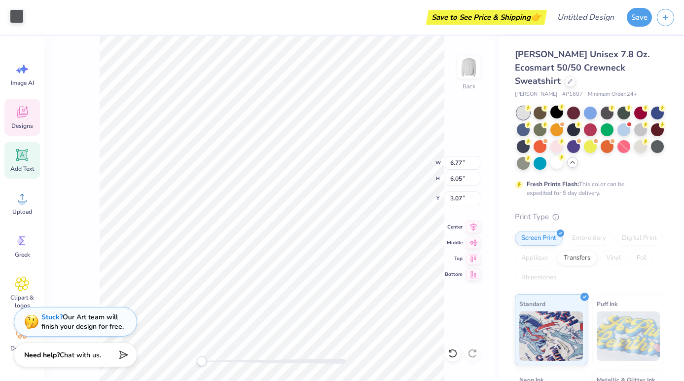
click at [17, 18] on div at bounding box center [17, 16] width 14 height 14
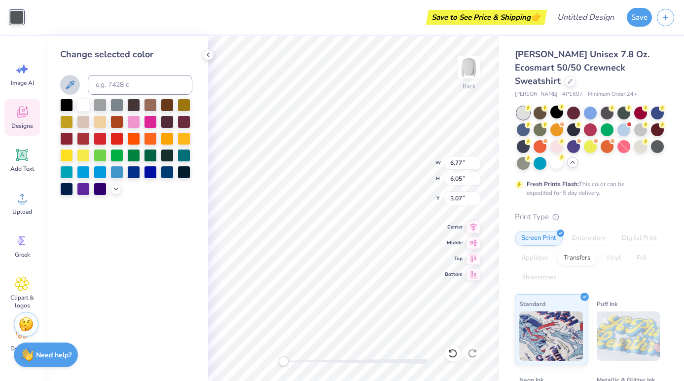
click at [70, 90] on icon at bounding box center [70, 85] width 12 height 12
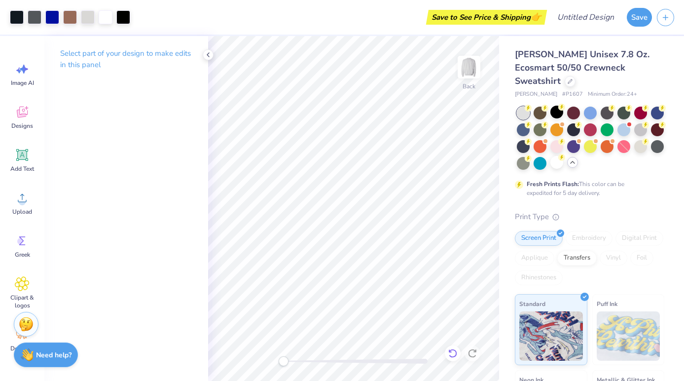
click at [454, 350] on icon at bounding box center [453, 353] width 8 height 9
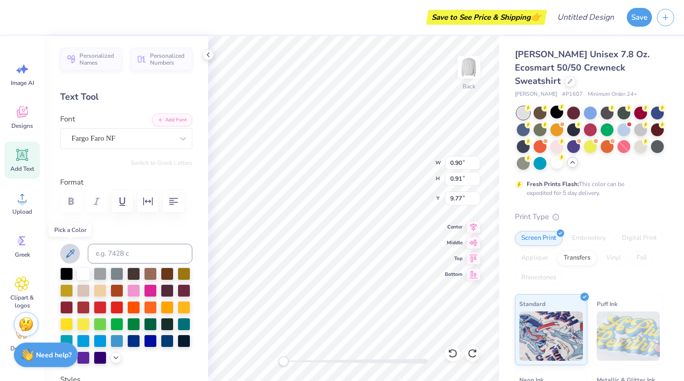
click at [71, 250] on icon at bounding box center [70, 253] width 8 height 8
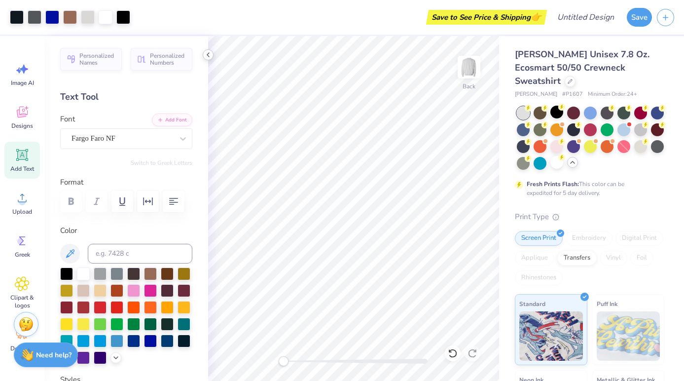
click at [210, 55] on icon at bounding box center [208, 55] width 8 height 8
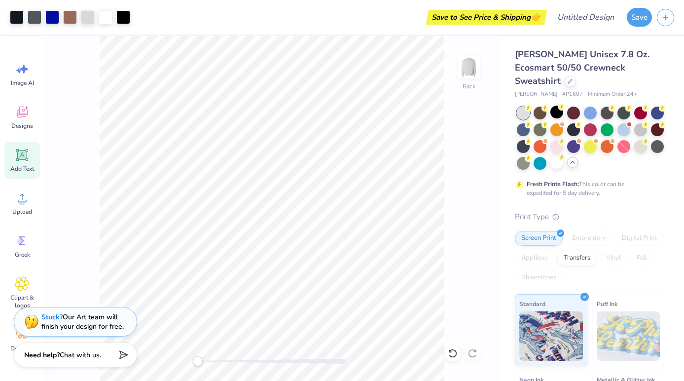
click at [181, 361] on div "Back" at bounding box center [271, 208] width 455 height 345
drag, startPoint x: 200, startPoint y: 362, endPoint x: 217, endPoint y: 361, distance: 16.8
click at [217, 361] on div "Accessibility label" at bounding box center [212, 361] width 10 height 10
click at [178, 361] on div "Back" at bounding box center [271, 208] width 455 height 345
